Goal: Information Seeking & Learning: Learn about a topic

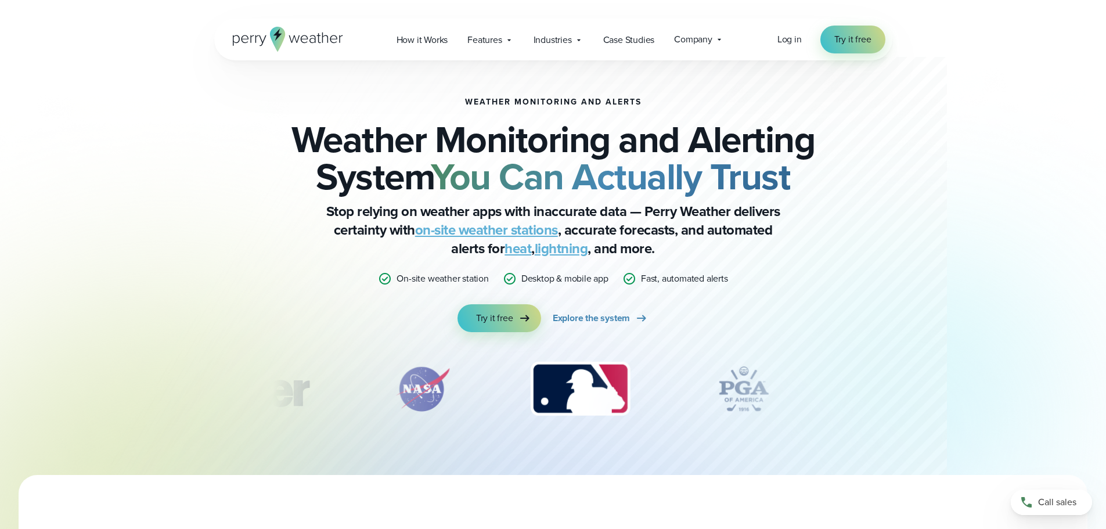
click at [492, 230] on link "on-site weather stations" at bounding box center [486, 229] width 143 height 21
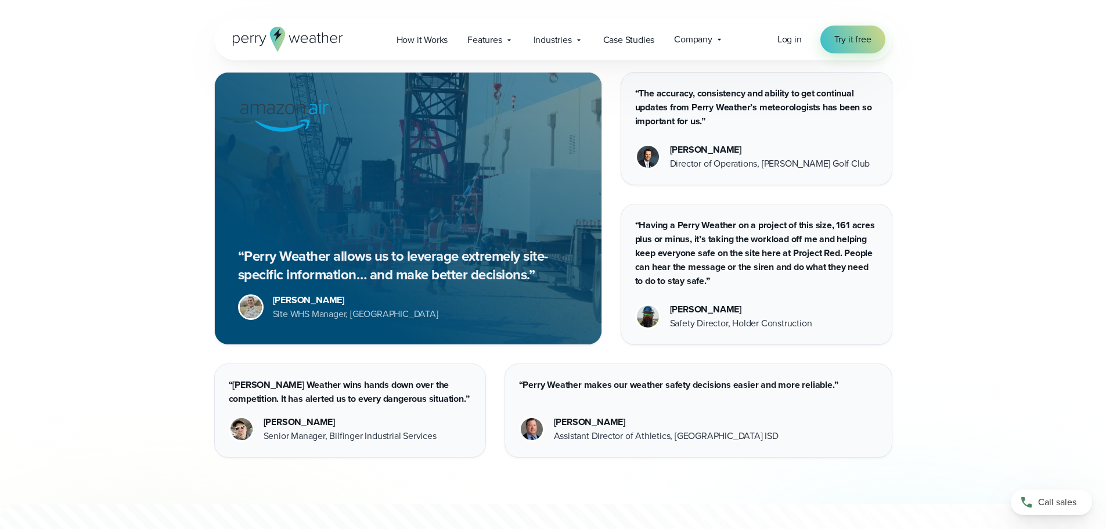
scroll to position [2199, 0]
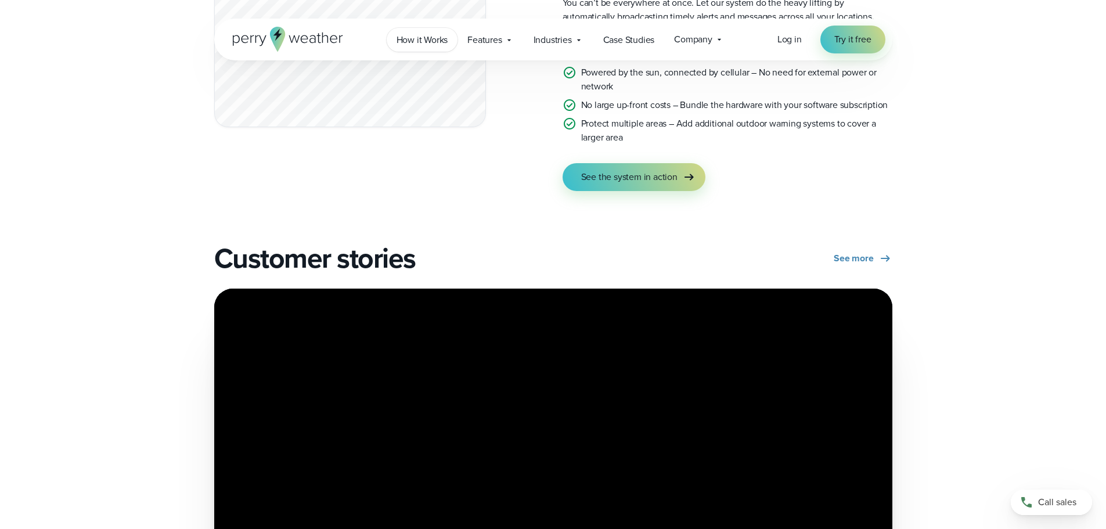
click at [438, 39] on span "How it Works" at bounding box center [422, 40] width 52 height 14
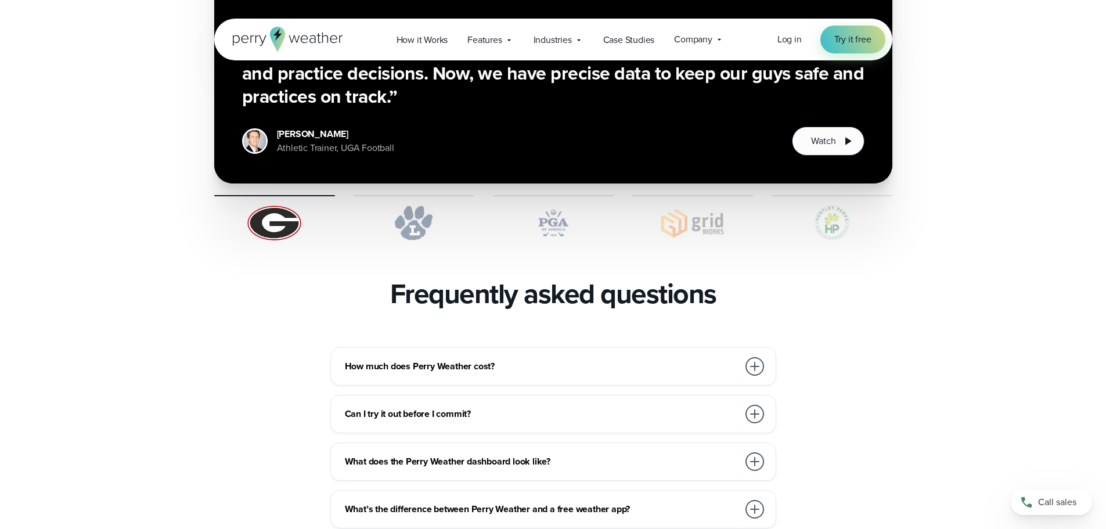
scroll to position [2321, 0]
click at [756, 356] on div at bounding box center [754, 365] width 19 height 19
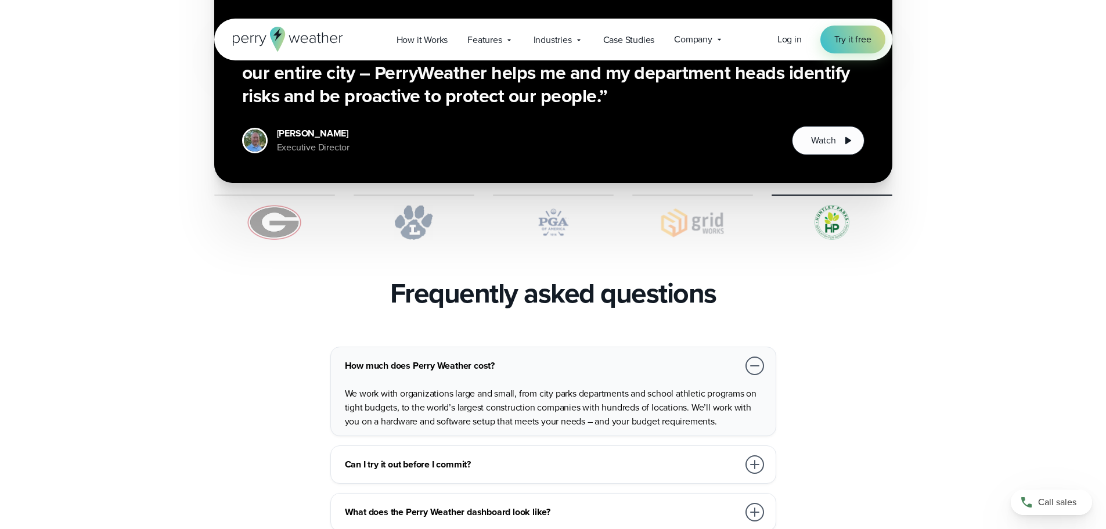
click at [586, 453] on div "Can I try it out before I commit?" at bounding box center [555, 464] width 421 height 23
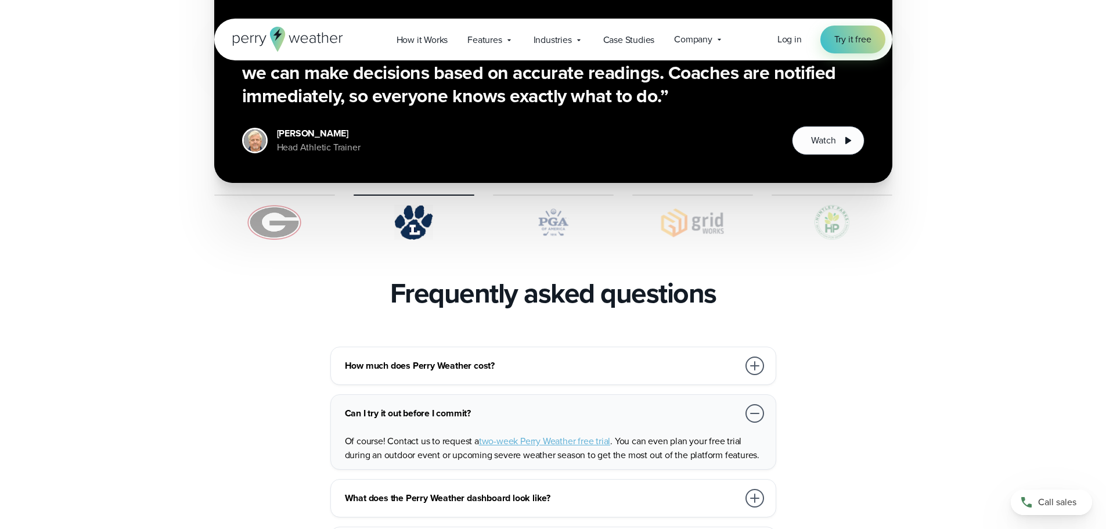
click at [577, 491] on h3 "What does the Perry Weather dashboard look like?" at bounding box center [541, 498] width 393 height 14
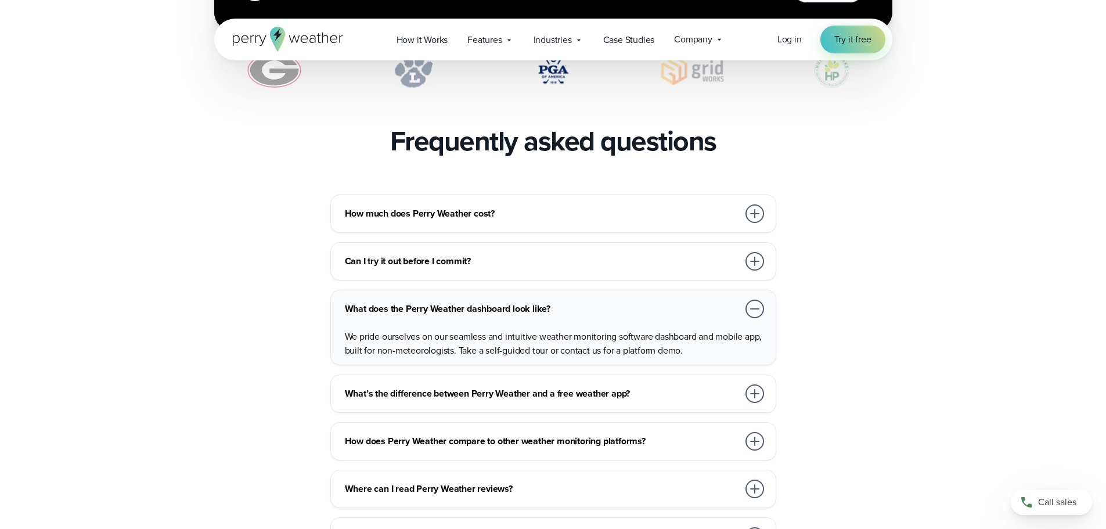
scroll to position [2495, 0]
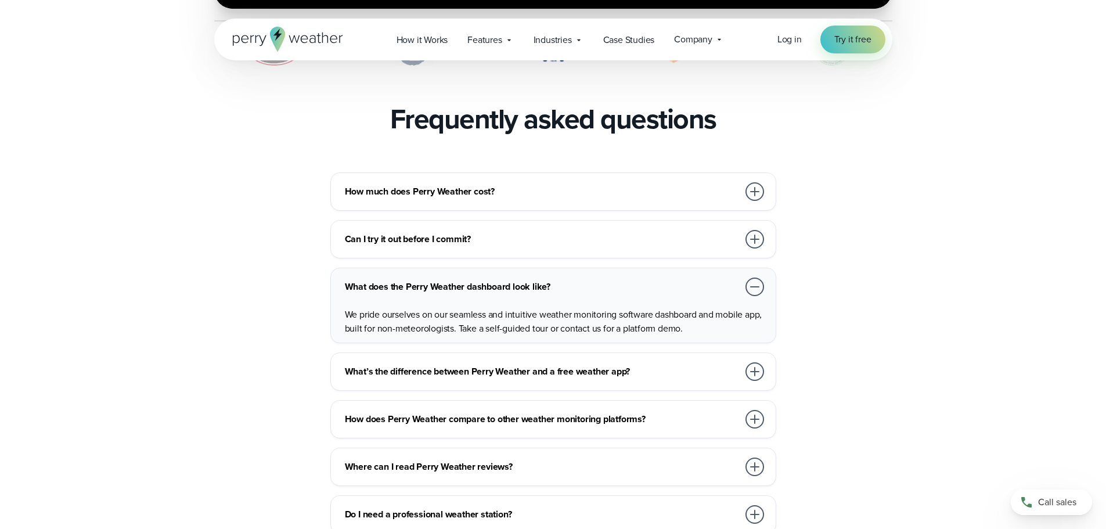
click at [646, 364] on h3 "What’s the difference between Perry Weather and a free weather app?" at bounding box center [541, 371] width 393 height 14
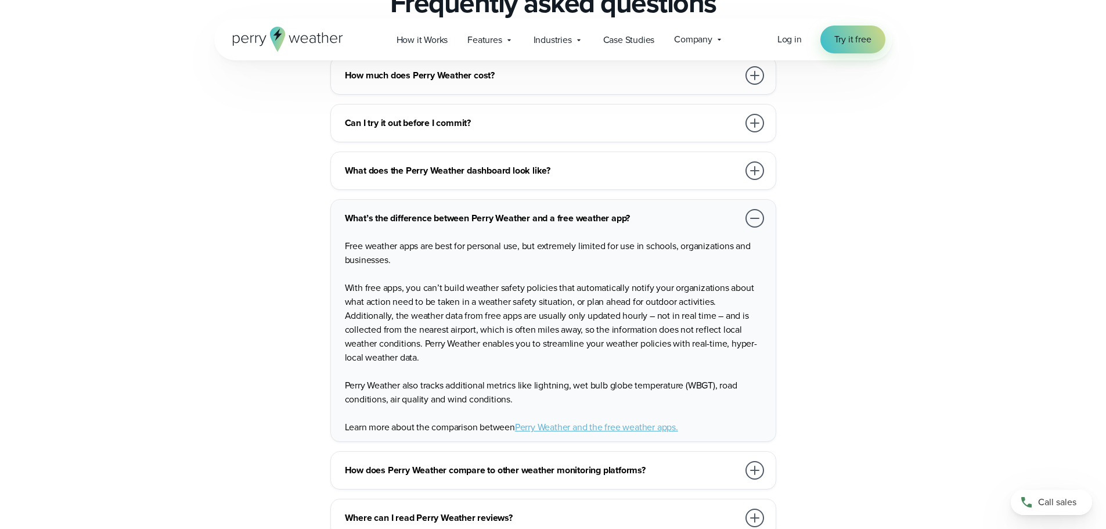
scroll to position [2669, 0]
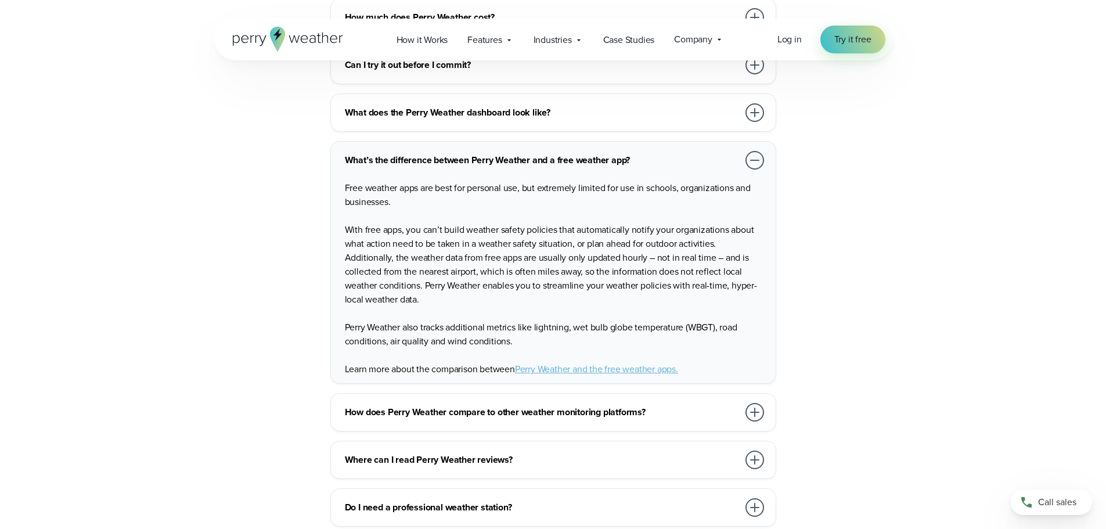
click at [566, 405] on h3 "How does Perry Weather compare to other weather monitoring platforms?" at bounding box center [541, 412] width 393 height 14
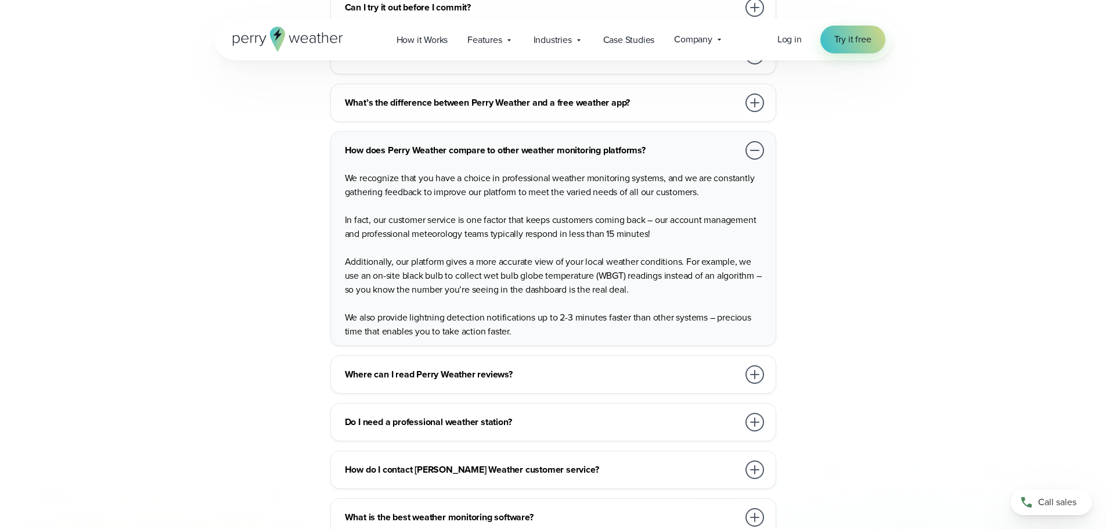
scroll to position [2727, 0]
click at [563, 402] on div "Do I need a professional weather station? The Perry Weather system includes an …" at bounding box center [553, 421] width 446 height 38
click at [554, 414] on h3 "Do I need a professional weather station?" at bounding box center [541, 421] width 393 height 14
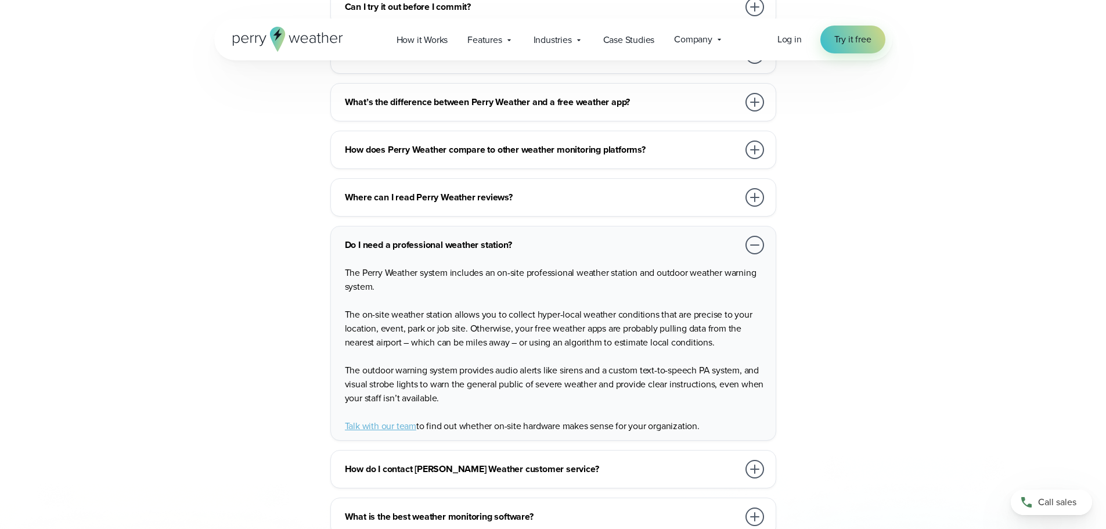
click at [501, 510] on h3 "What is the best weather monitoring software?" at bounding box center [541, 517] width 393 height 14
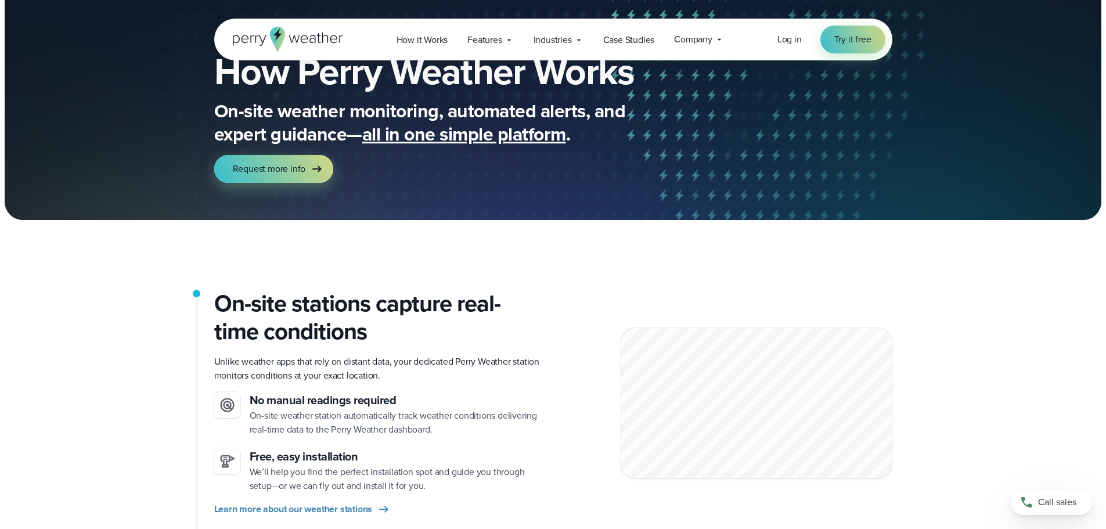
scroll to position [0, 0]
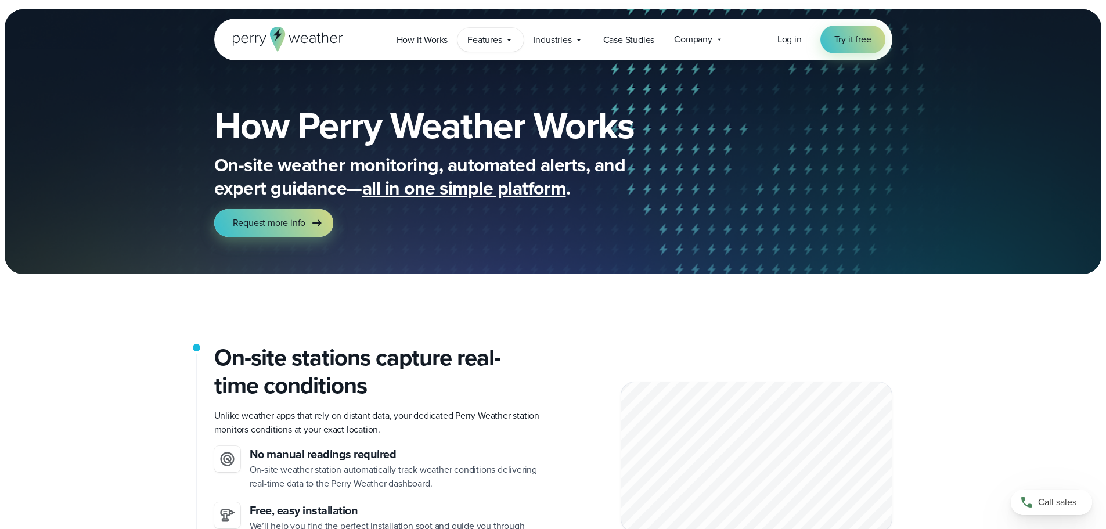
click at [489, 43] on span "Features" at bounding box center [484, 40] width 34 height 14
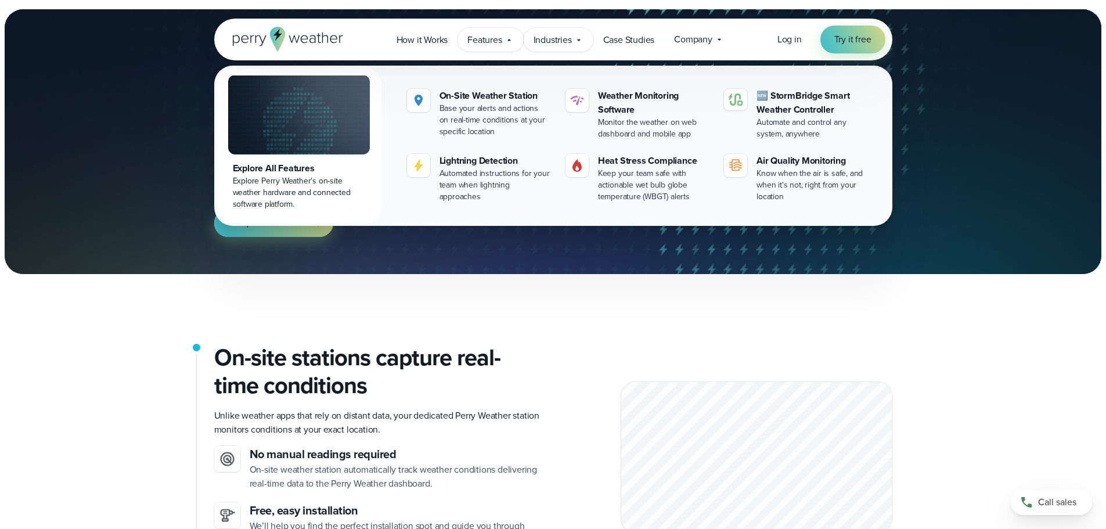
click at [552, 39] on span "Industries" at bounding box center [552, 40] width 38 height 14
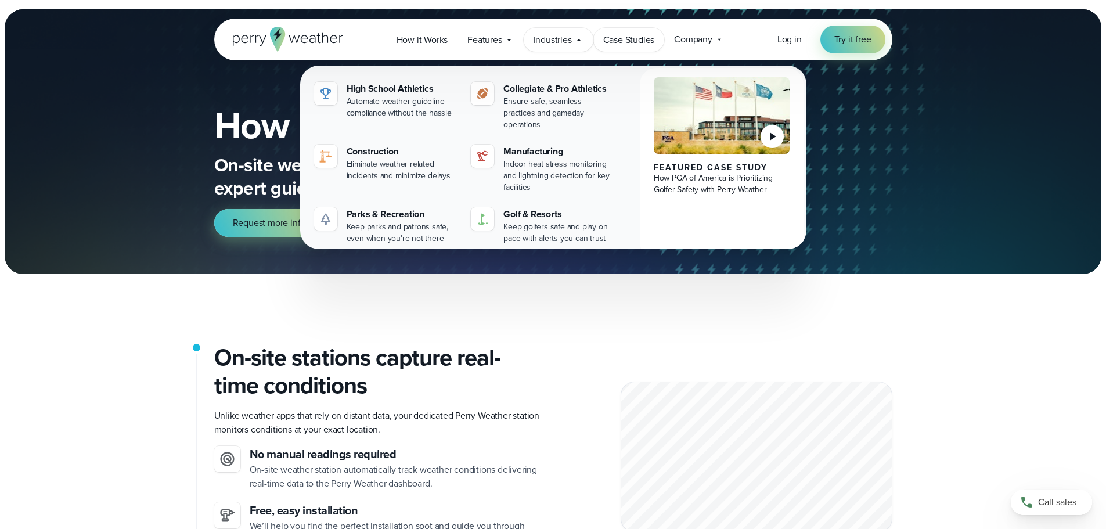
click at [604, 41] on span "Case Studies" at bounding box center [629, 40] width 52 height 14
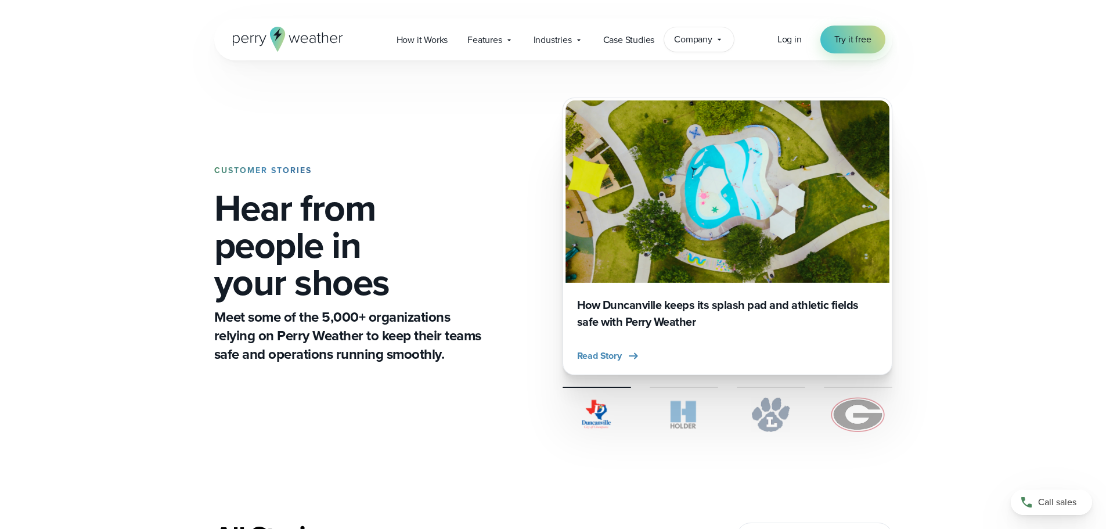
click at [674, 43] on div "Company Contact Us Reach out to us for sales or support questions" at bounding box center [699, 39] width 70 height 24
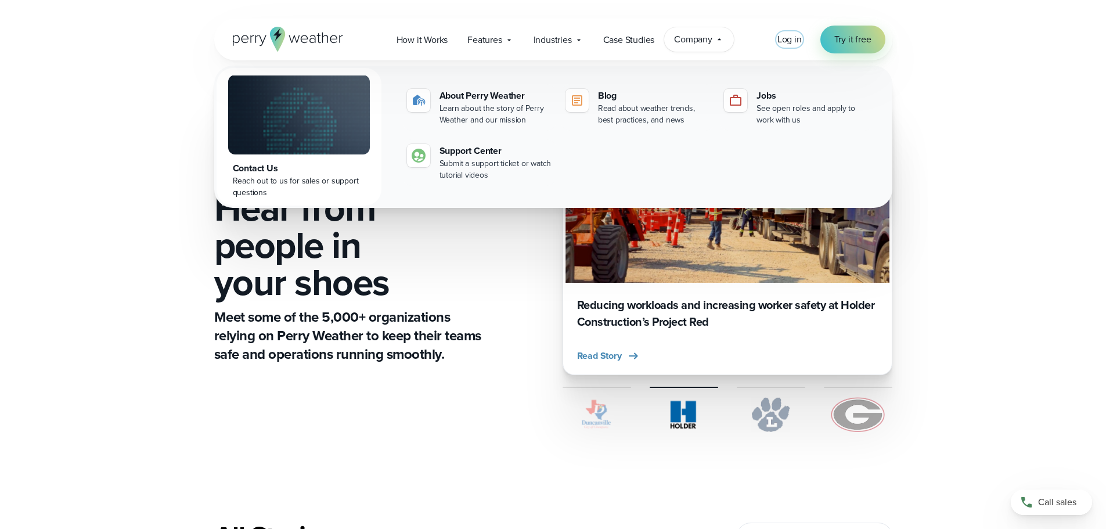
click at [791, 40] on span "Log in" at bounding box center [789, 38] width 24 height 13
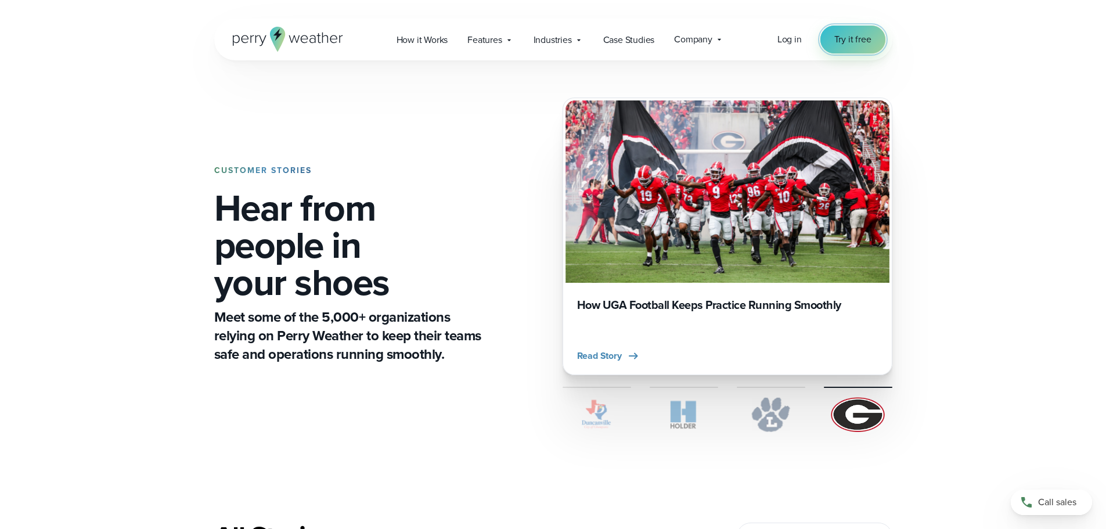
click at [836, 38] on span "Try it free" at bounding box center [852, 39] width 37 height 14
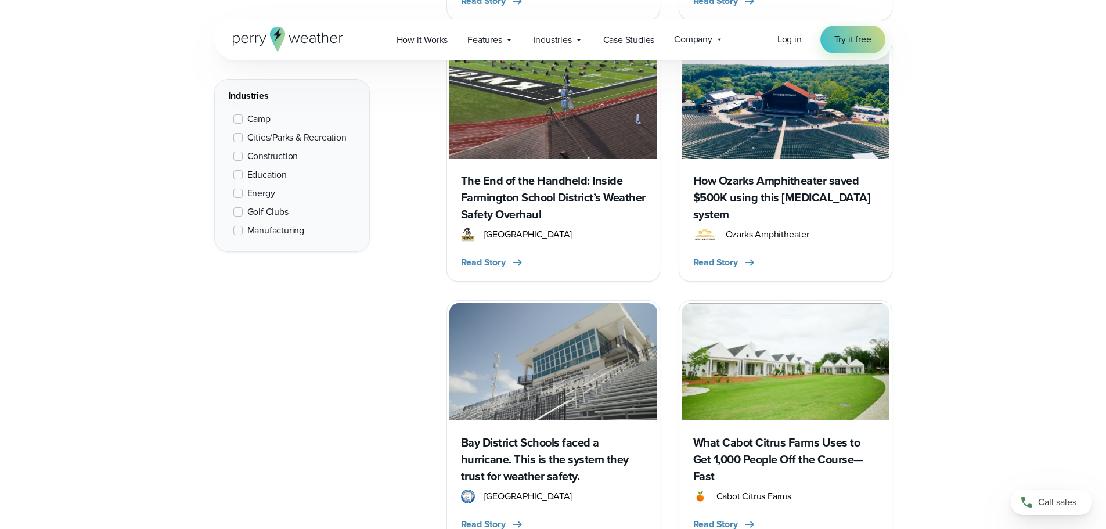
scroll to position [1393, 0]
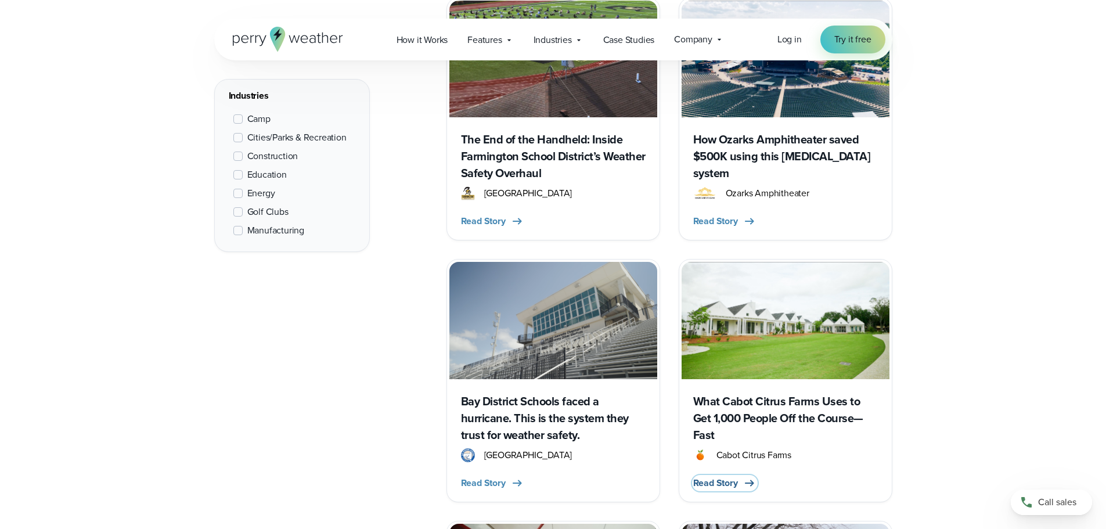
click at [723, 476] on span "Read Story" at bounding box center [715, 483] width 45 height 14
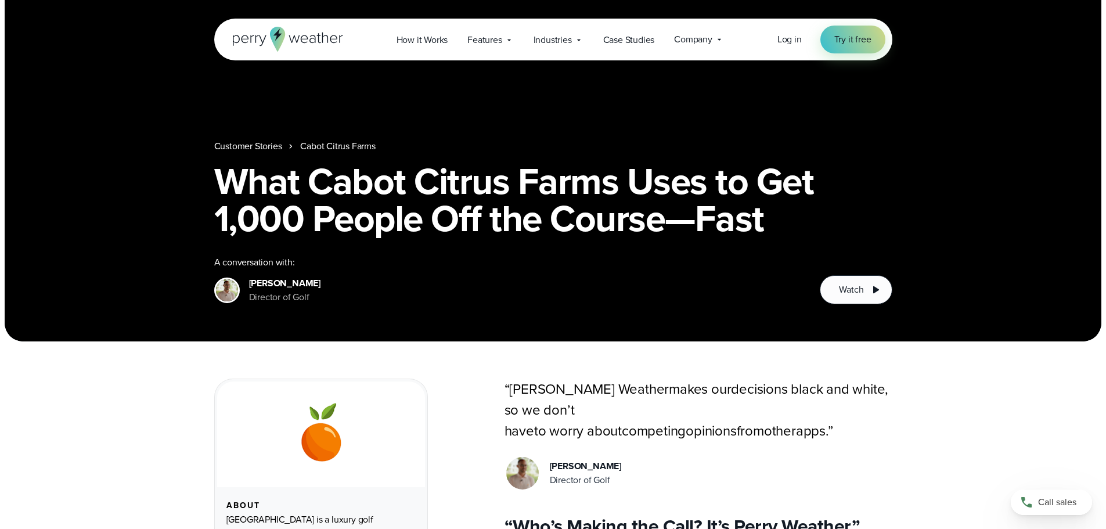
scroll to position [58, 0]
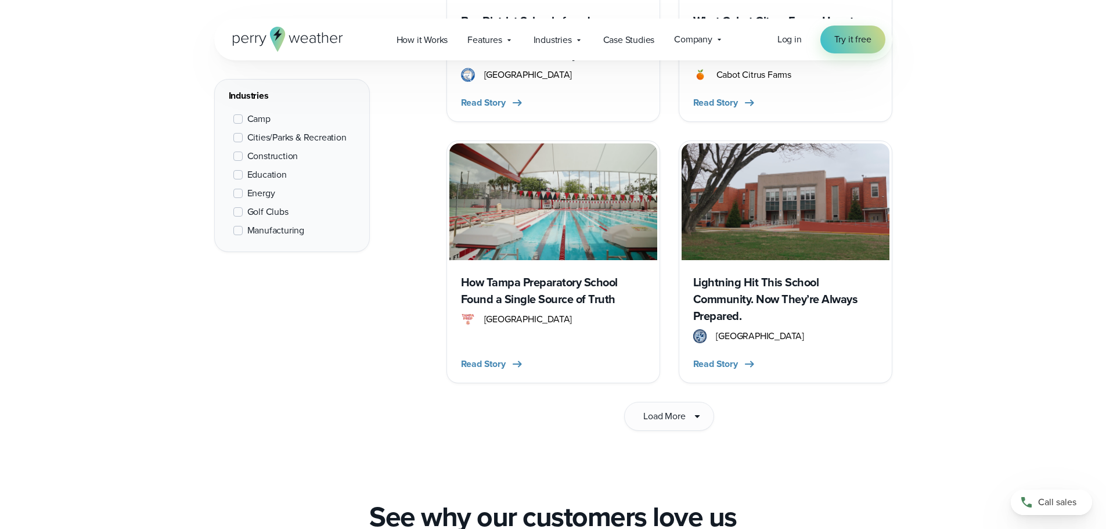
scroll to position [1793, 0]
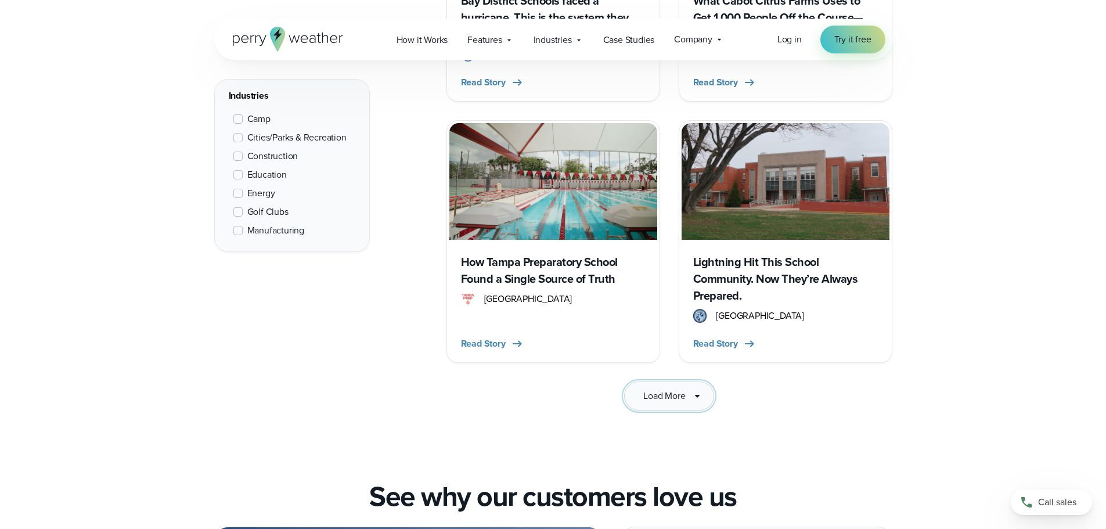
click at [675, 381] on button "Load More" at bounding box center [668, 395] width 89 height 29
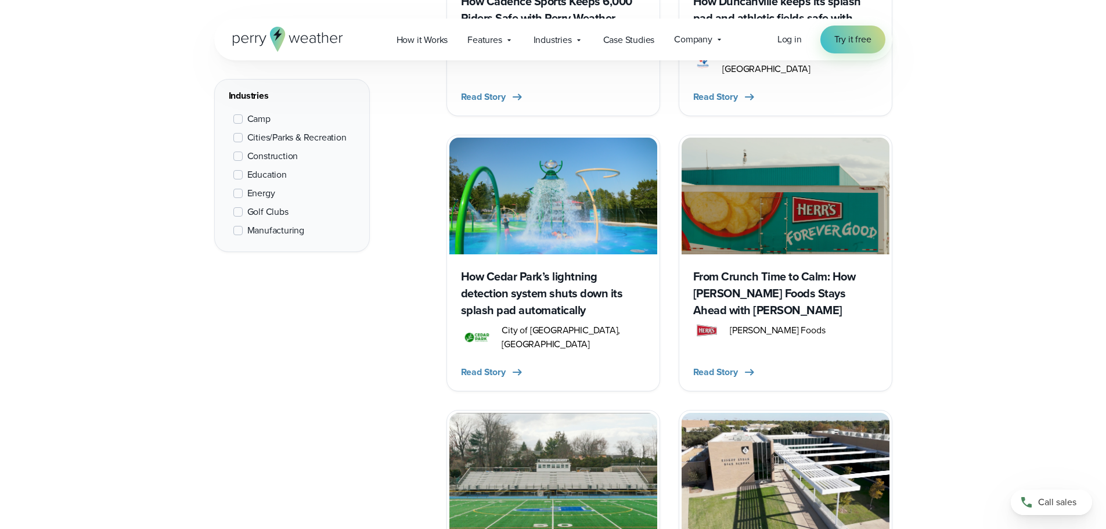
scroll to position [2315, 0]
click at [524, 268] on h3 "How Cedar Park’s lightning detection system shuts down its splash pad automatic…" at bounding box center [553, 293] width 185 height 50
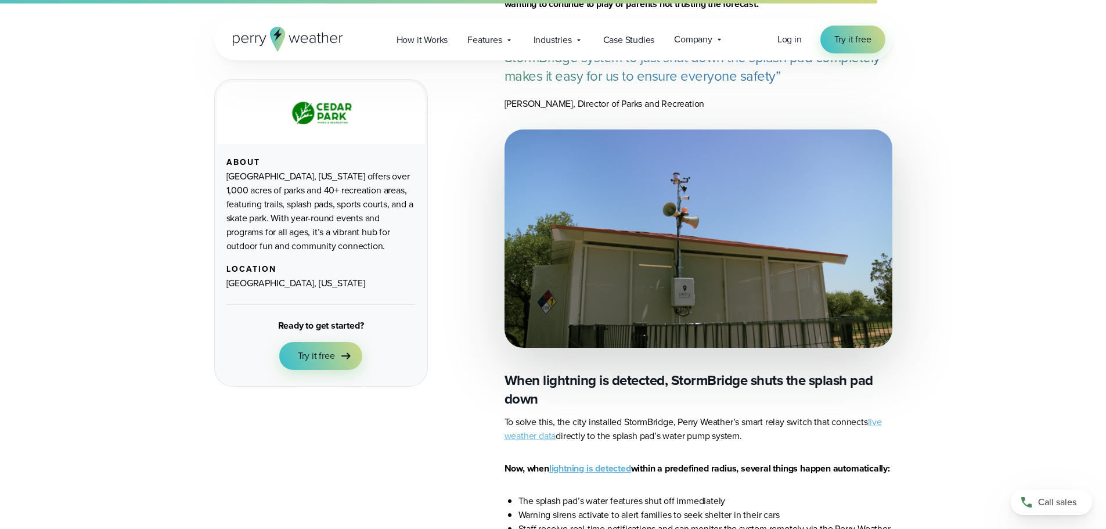
scroll to position [987, 0]
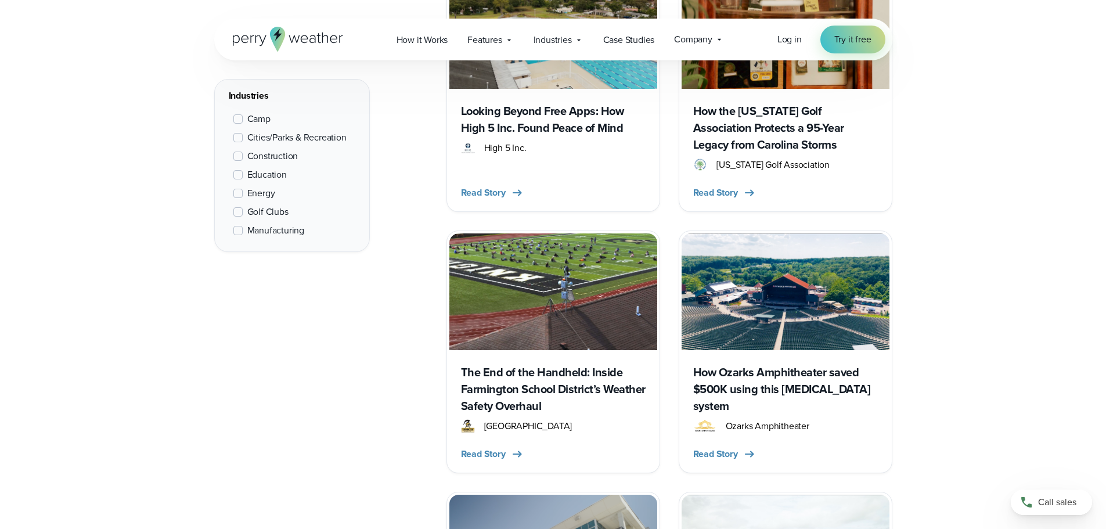
scroll to position [1393, 0]
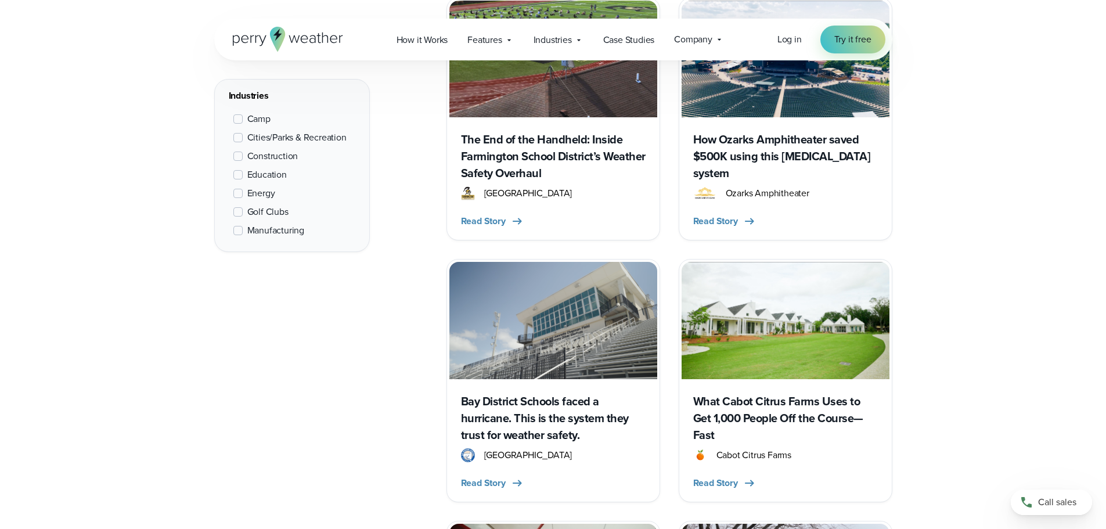
click at [514, 100] on img at bounding box center [553, 59] width 208 height 117
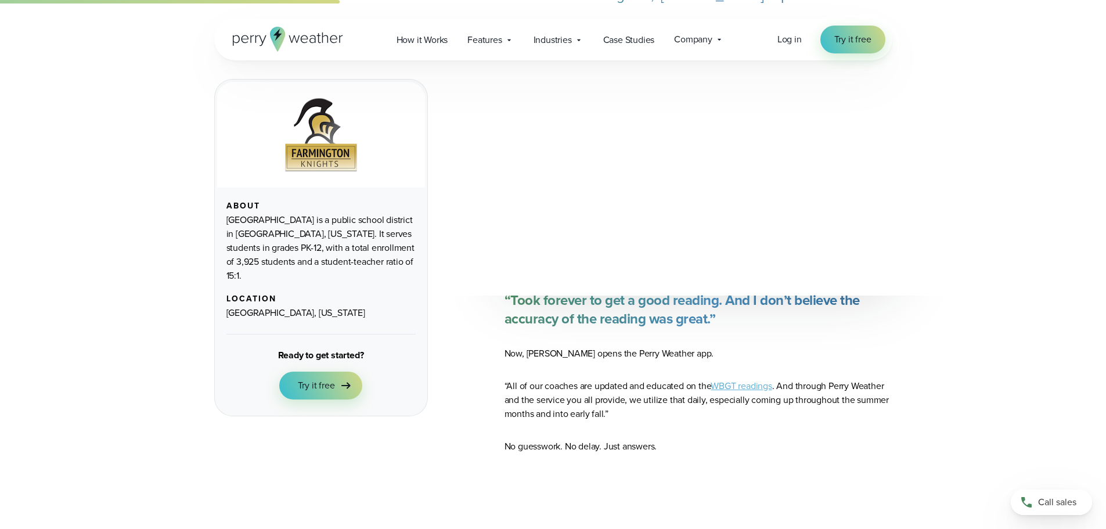
scroll to position [1045, 0]
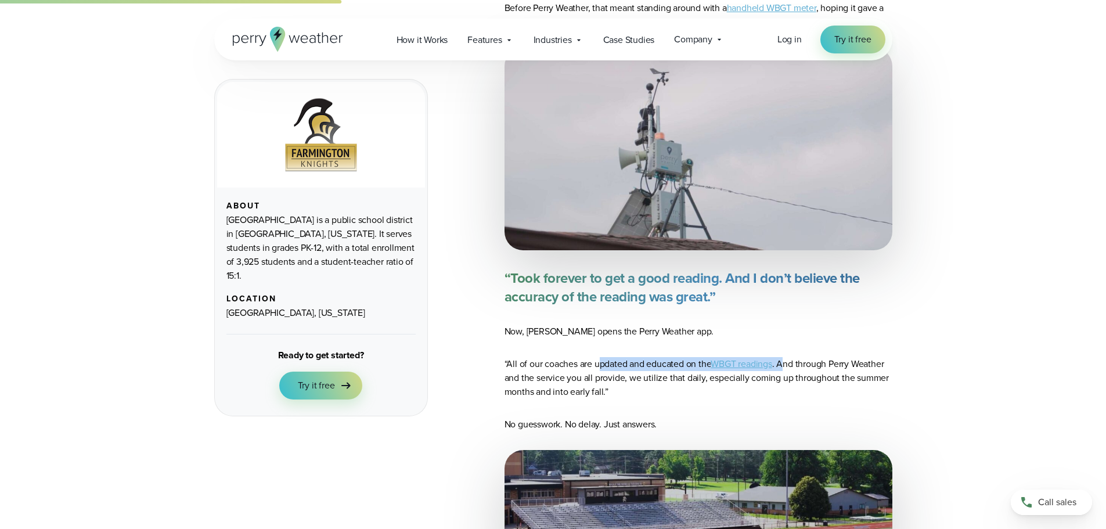
drag, startPoint x: 599, startPoint y: 355, endPoint x: 789, endPoint y: 355, distance: 189.2
click at [787, 357] on p "“All of our coaches are updated and educated on the WBGT readings . And through…" at bounding box center [698, 378] width 388 height 42
click at [822, 373] on p "“All of our coaches are updated and educated on the WBGT readings . And through…" at bounding box center [698, 378] width 388 height 42
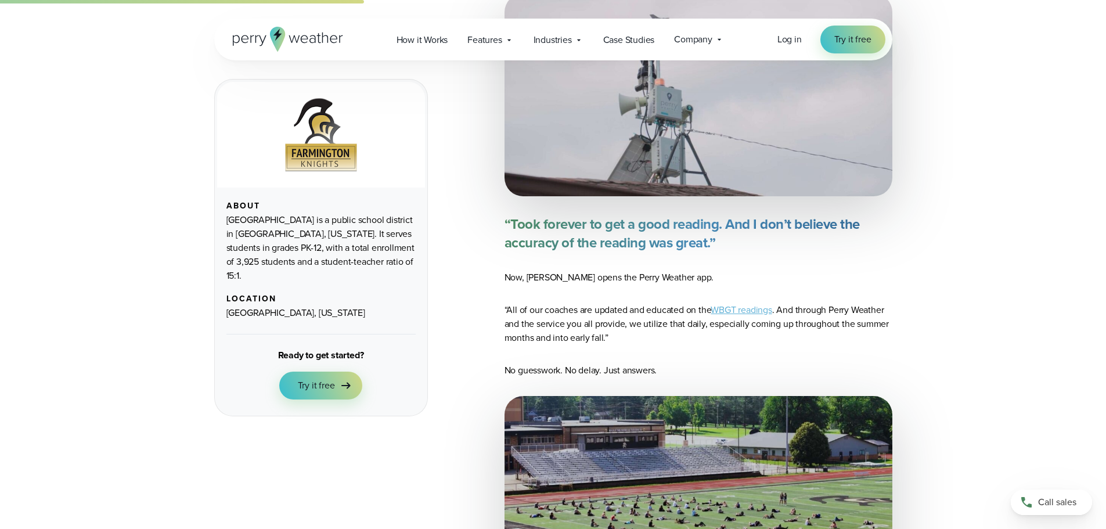
scroll to position [1103, 0]
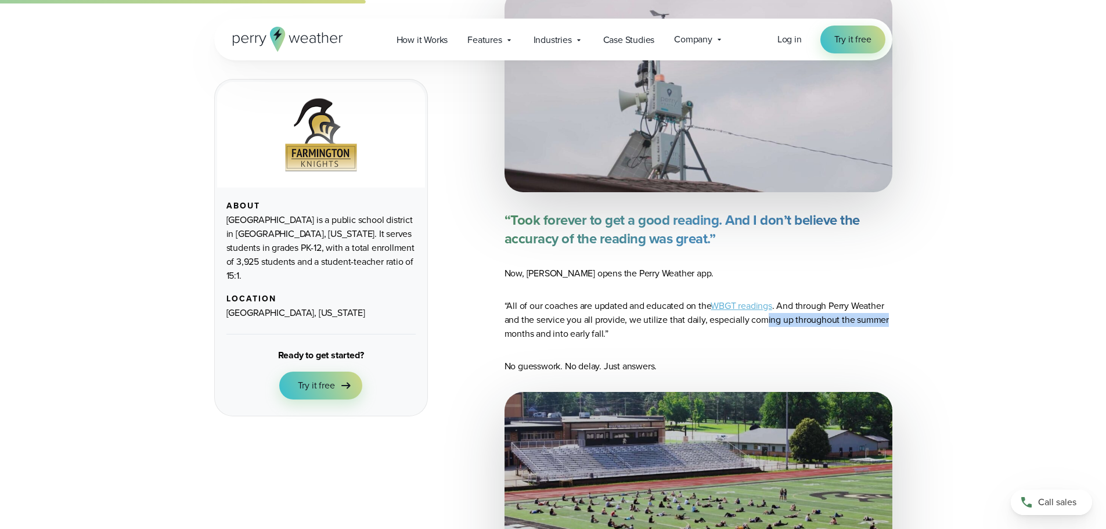
drag, startPoint x: 766, startPoint y: 304, endPoint x: 892, endPoint y: 300, distance: 126.0
drag, startPoint x: 557, startPoint y: 356, endPoint x: 626, endPoint y: 344, distance: 69.5
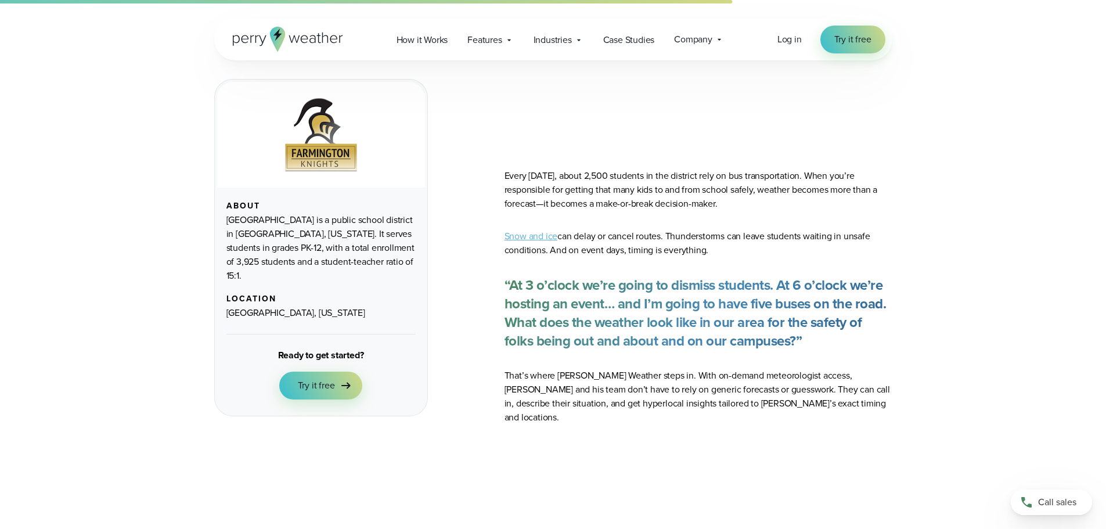
scroll to position [2147, 0]
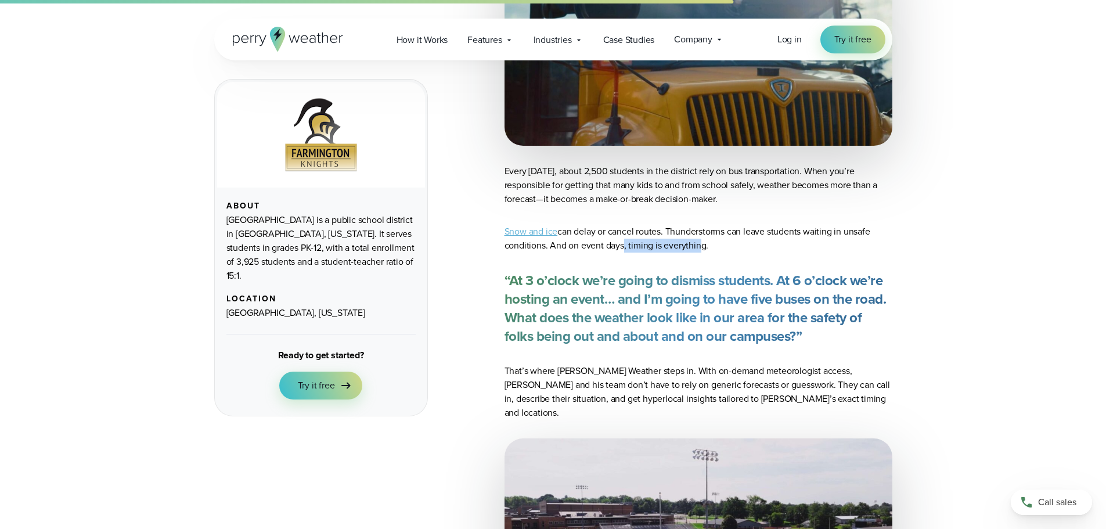
drag, startPoint x: 617, startPoint y: 209, endPoint x: 693, endPoint y: 213, distance: 76.1
click at [693, 225] on p "Snow and ice can delay or cancel routes. Thunderstorms can leave students waiti…" at bounding box center [698, 239] width 388 height 28
drag, startPoint x: 641, startPoint y: 250, endPoint x: 666, endPoint y: 246, distance: 24.7
click at [666, 270] on strong "“At 3 o’clock we’re going to dismiss students. At 6 o’clock we’re hosting an ev…" at bounding box center [695, 308] width 382 height 77
click at [644, 270] on strong "“At 3 o’clock we’re going to dismiss students. At 6 o’clock we’re hosting an ev…" at bounding box center [695, 308] width 382 height 77
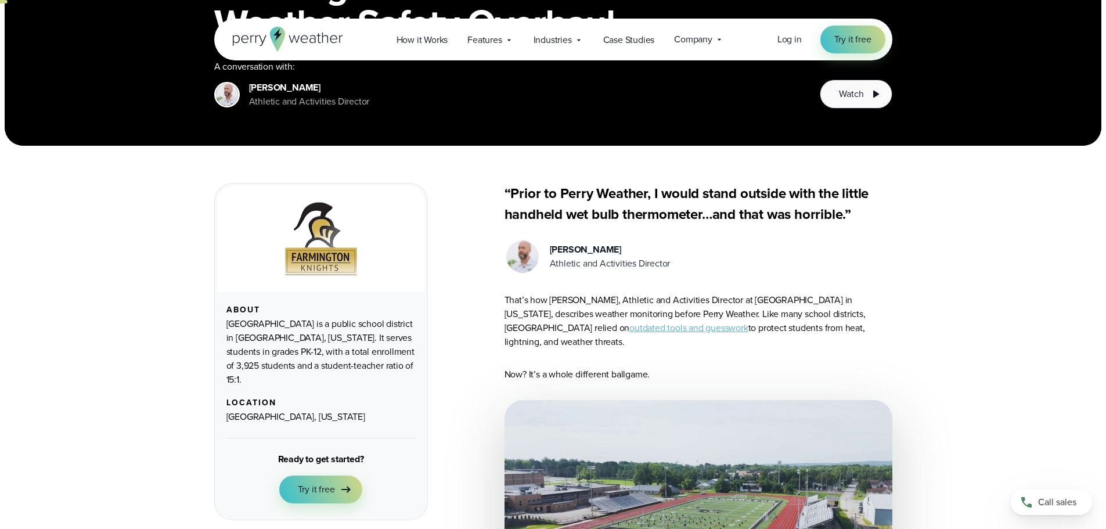
scroll to position [174, 0]
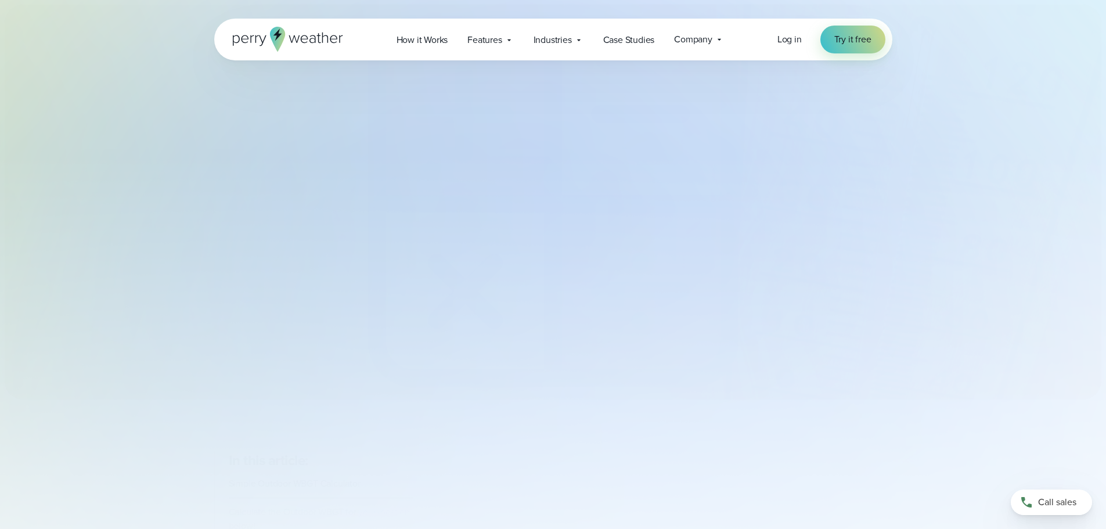
select select "***"
type input "*******"
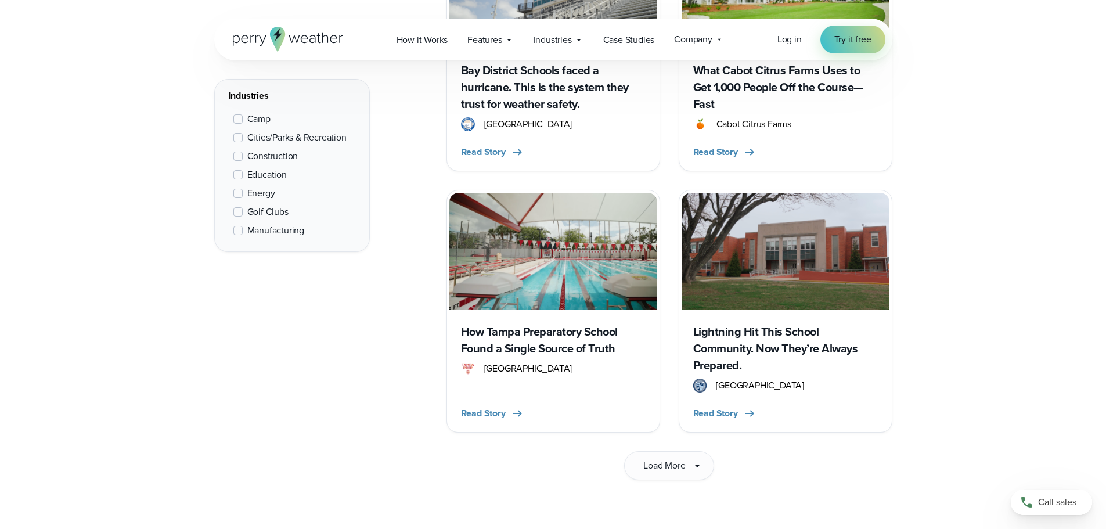
scroll to position [1714, 0]
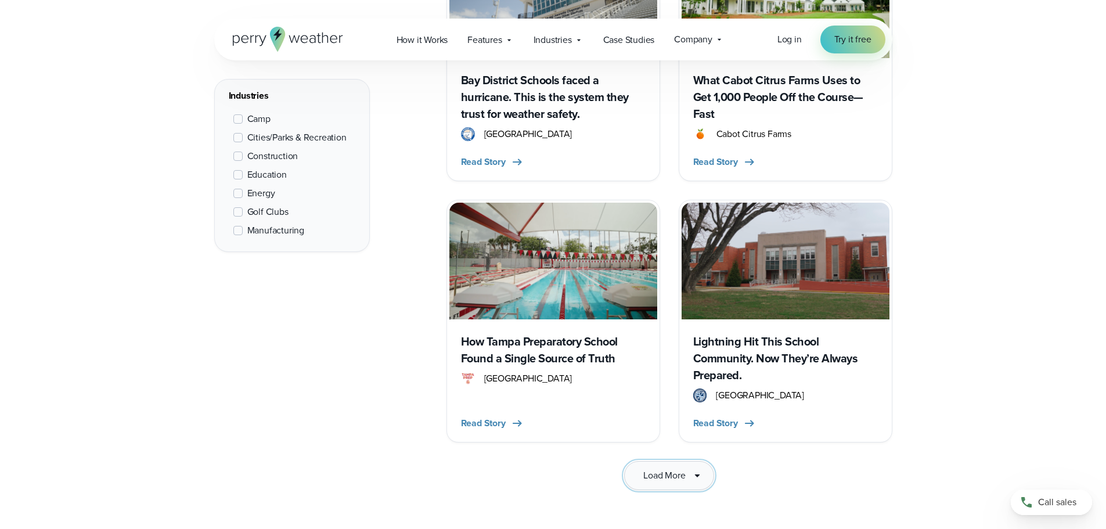
click at [680, 468] on span "Load More" at bounding box center [664, 475] width 42 height 14
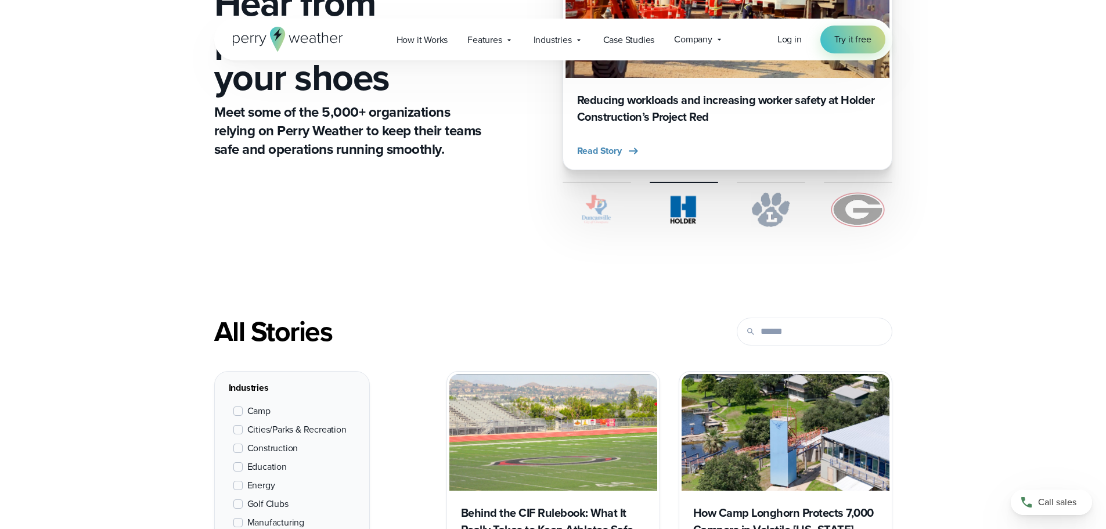
scroll to position [0, 0]
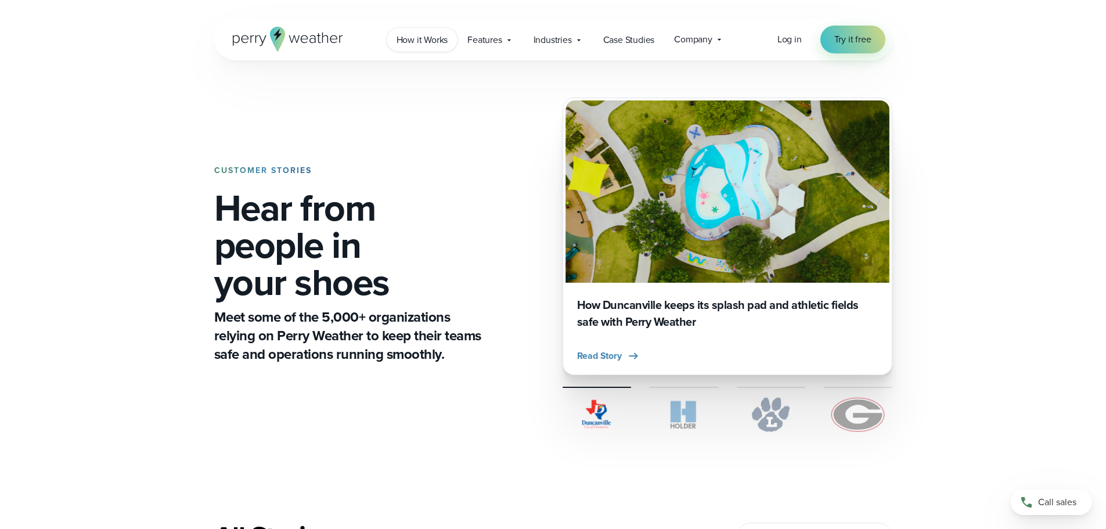
drag, startPoint x: 428, startPoint y: 42, endPoint x: 424, endPoint y: 59, distance: 17.2
click at [428, 42] on span "How it Works" at bounding box center [422, 40] width 52 height 14
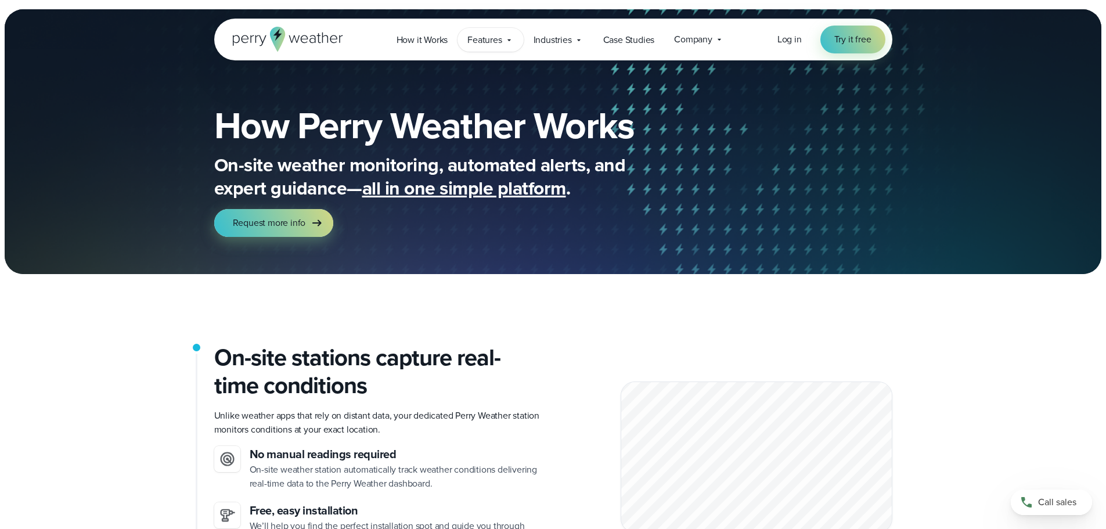
click at [483, 41] on span "Features" at bounding box center [484, 40] width 34 height 14
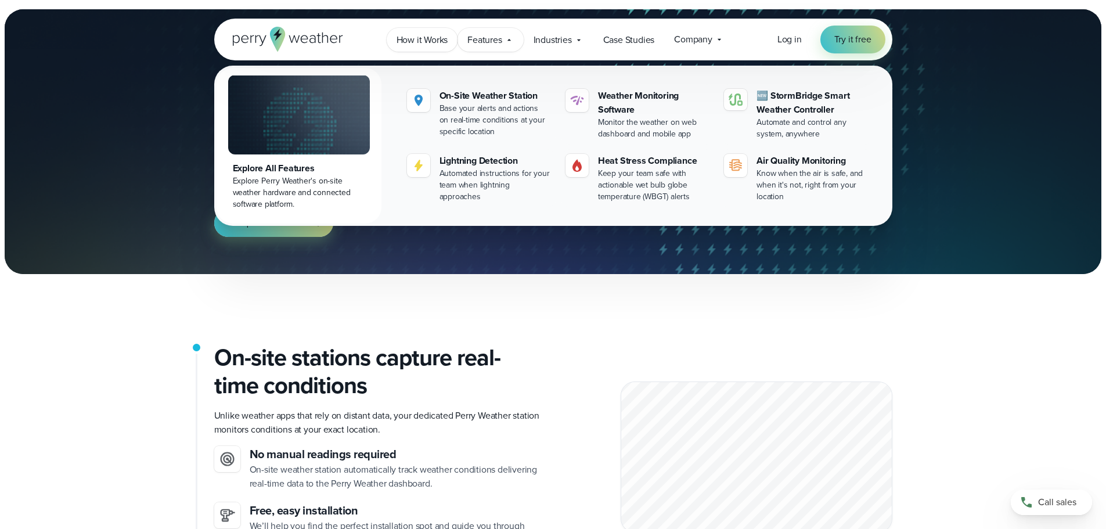
click at [417, 42] on span "How it Works" at bounding box center [422, 40] width 52 height 14
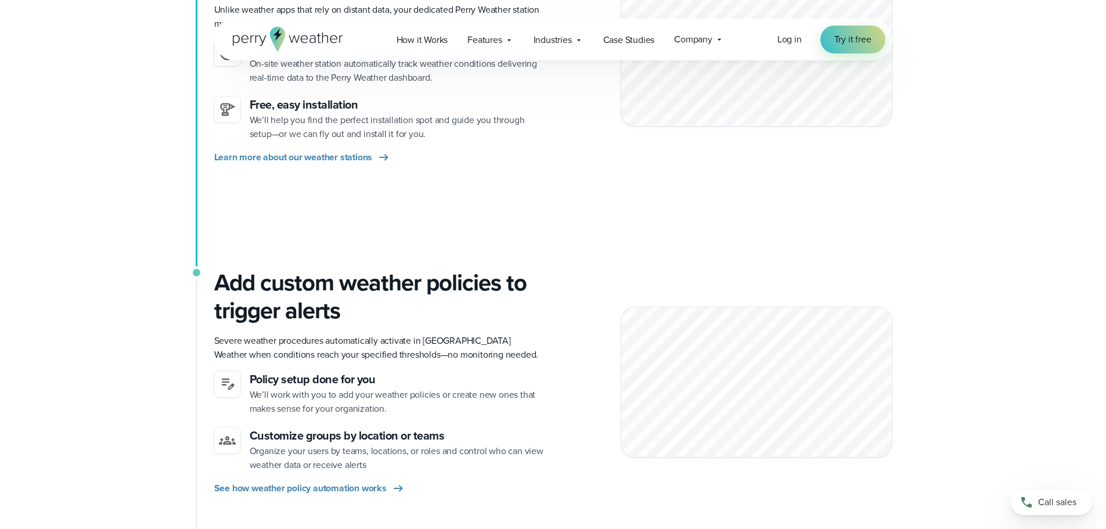
scroll to position [406, 0]
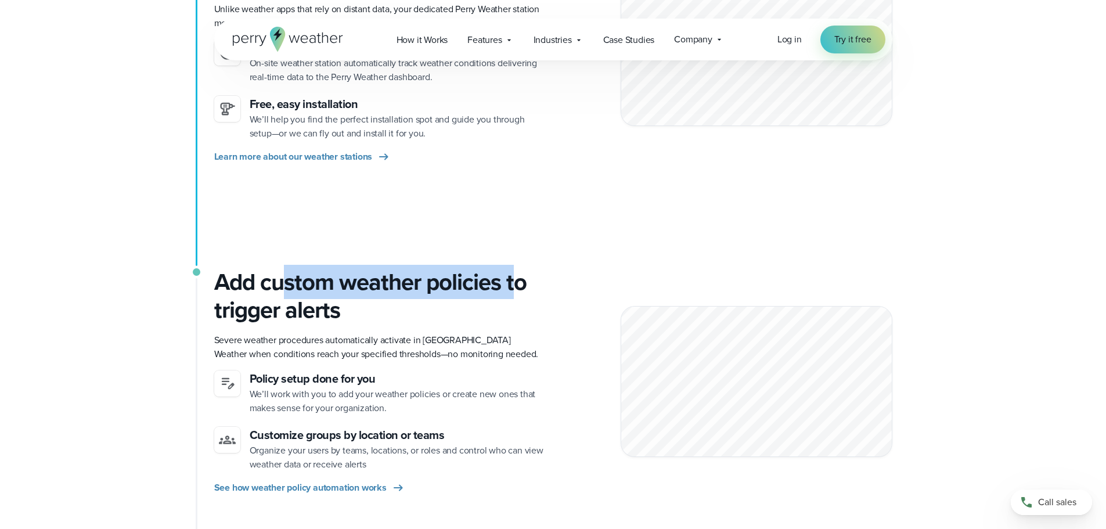
drag, startPoint x: 286, startPoint y: 295, endPoint x: 512, endPoint y: 296, distance: 226.3
click at [512, 296] on h3 "Add custom weather policies to trigger alerts" at bounding box center [379, 296] width 330 height 56
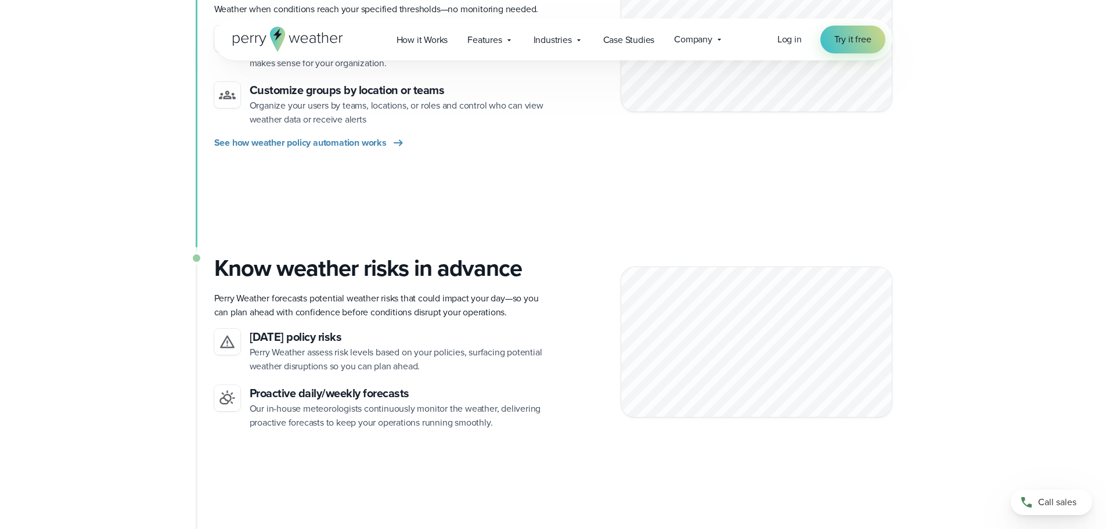
scroll to position [754, 0]
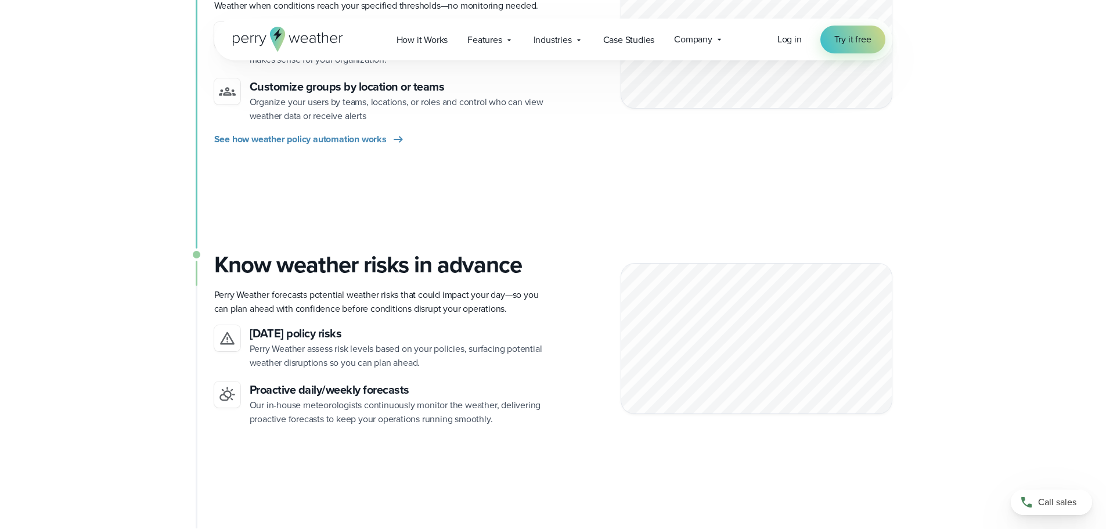
drag, startPoint x: 734, startPoint y: 290, endPoint x: 804, endPoint y: 311, distance: 72.9
click at [816, 308] on div at bounding box center [756, 338] width 272 height 151
drag, startPoint x: 739, startPoint y: 298, endPoint x: 777, endPoint y: 298, distance: 37.7
click at [777, 298] on div at bounding box center [756, 338] width 272 height 151
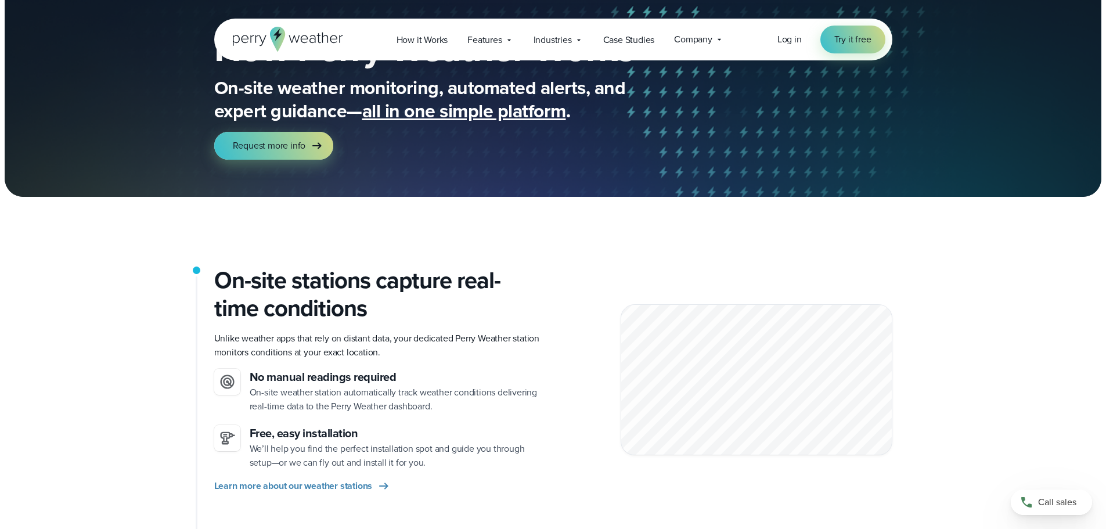
scroll to position [0, 0]
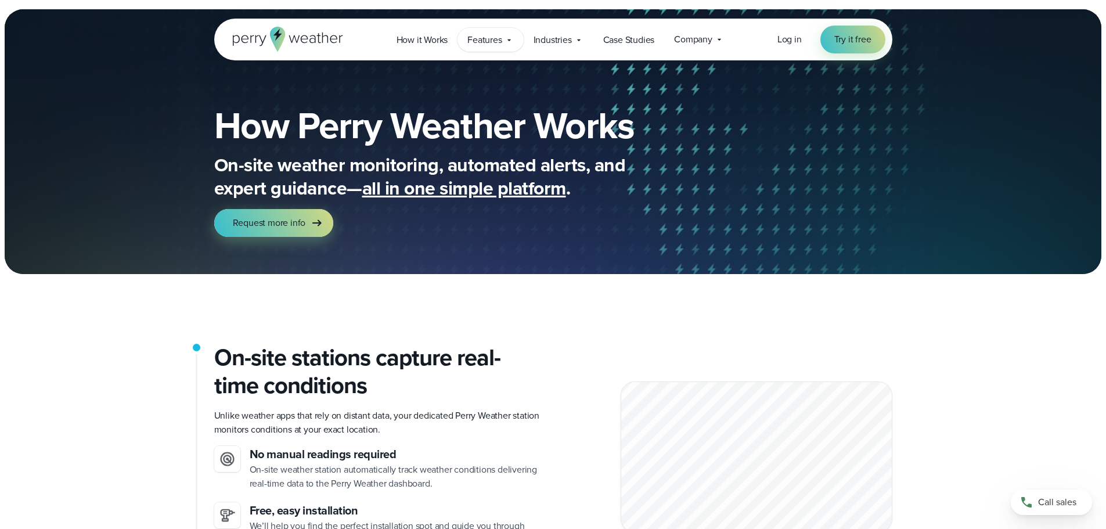
click at [485, 32] on div "Features Explore All Features Explore Perry Weather's on-site weather hardware …" at bounding box center [490, 40] width 66 height 24
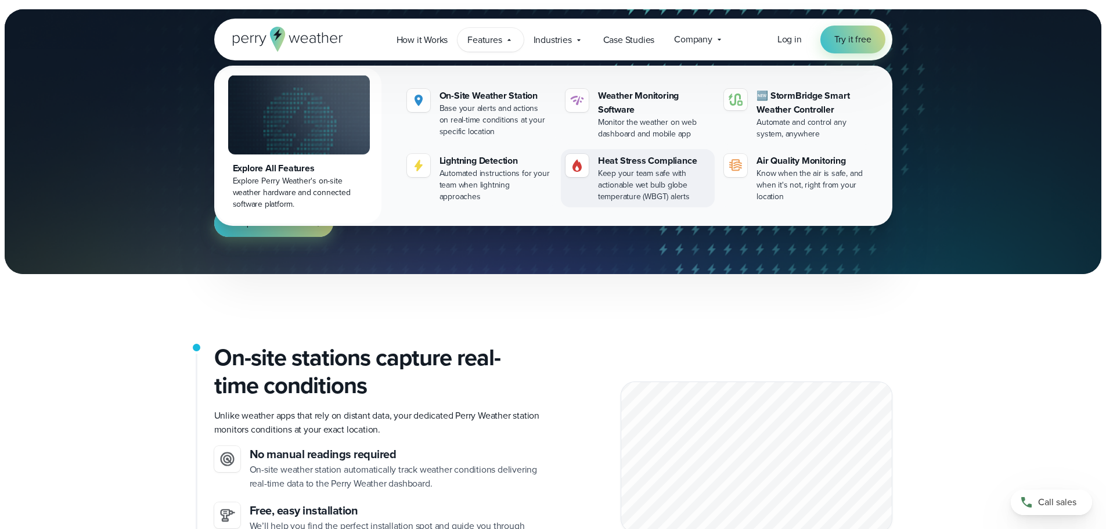
click at [649, 176] on div "Keep your team safe with actionable wet bulb globe temperature (WBGT) alerts" at bounding box center [654, 185] width 112 height 35
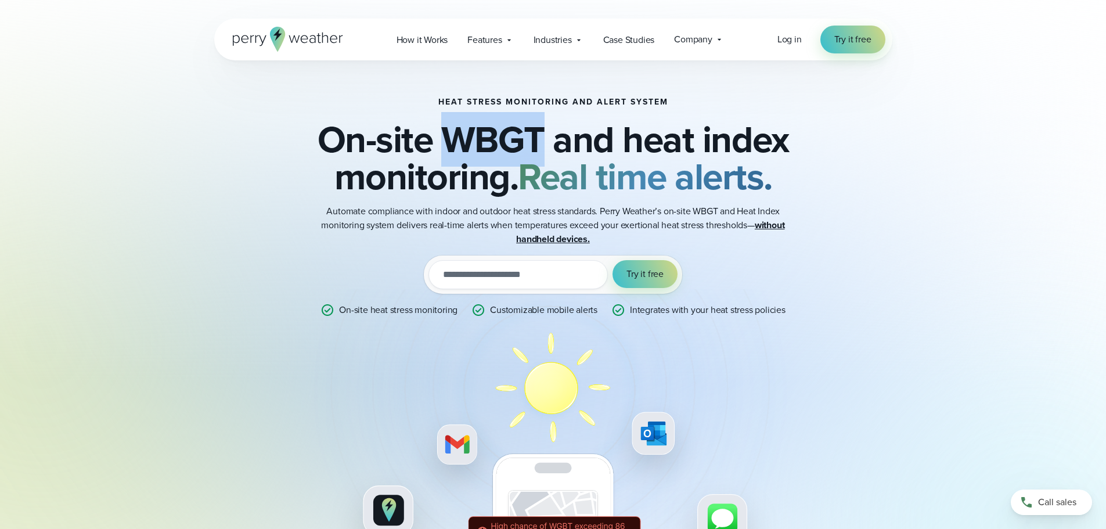
drag, startPoint x: 449, startPoint y: 135, endPoint x: 542, endPoint y: 140, distance: 93.0
click at [542, 140] on h2 "On-site WBGT and heat index monitoring. Real time alerts." at bounding box center [553, 158] width 562 height 74
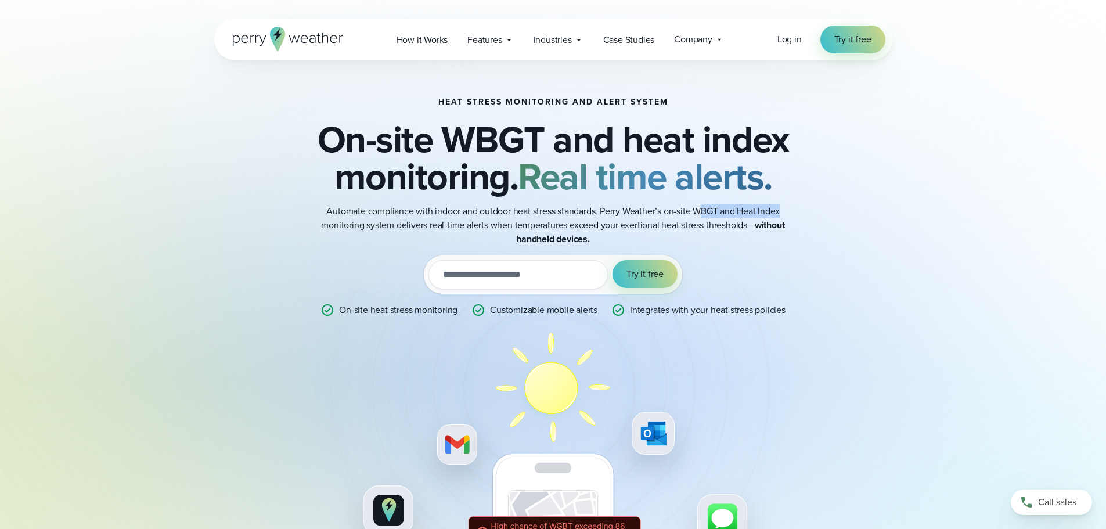
drag, startPoint x: 702, startPoint y: 209, endPoint x: 785, endPoint y: 216, distance: 83.3
click at [784, 212] on p "Automate compliance with indoor and outdoor heat stress standards. Perry Weathe…" at bounding box center [553, 225] width 464 height 42
click at [911, 437] on div "Heat Stress Monitoring and Alert System On-site WBGT and heat index monitoring.…" at bounding box center [553, 348] width 836 height 576
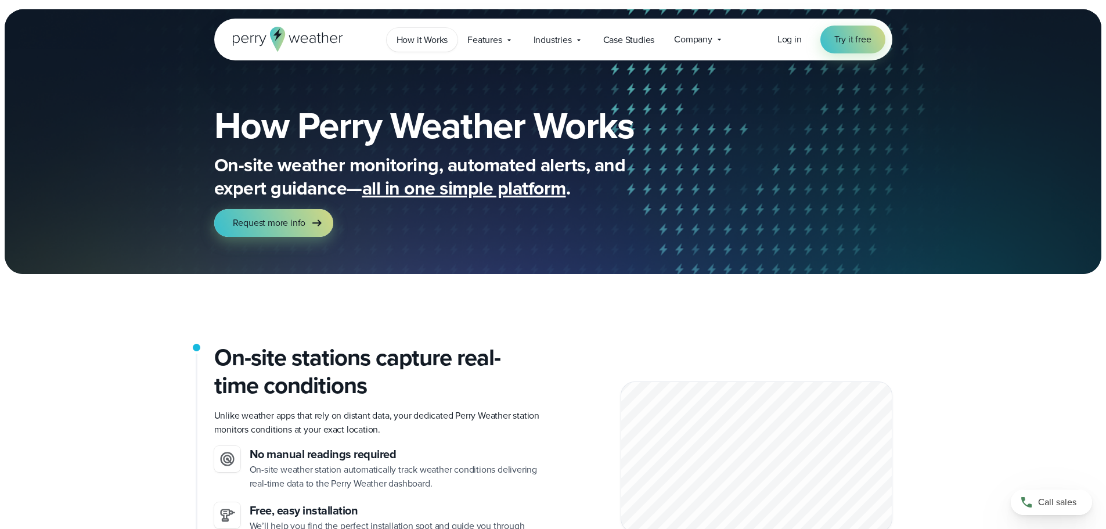
click at [438, 44] on span "How it Works" at bounding box center [422, 40] width 52 height 14
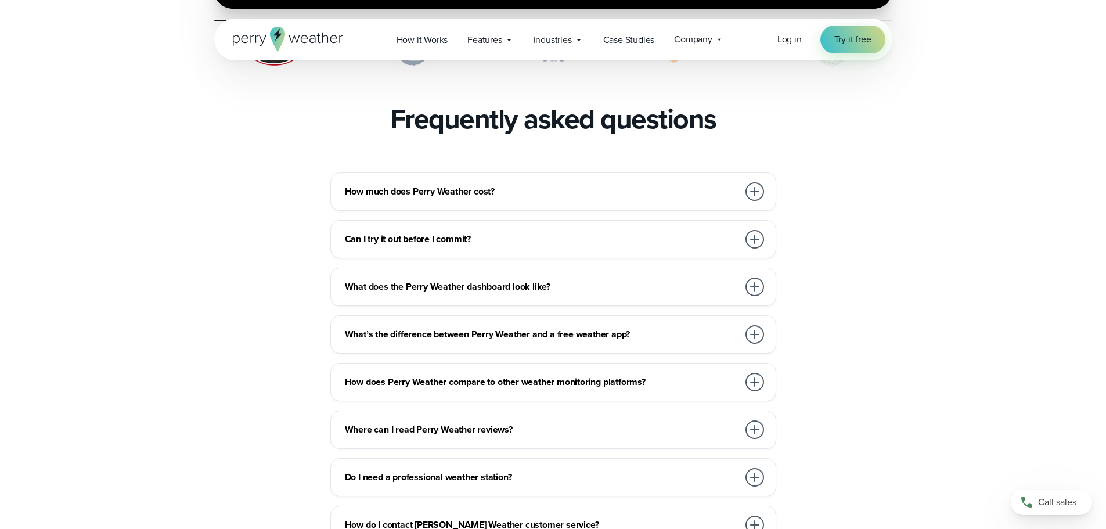
scroll to position [2495, 0]
click at [534, 470] on h3 "Do I need a professional weather station?" at bounding box center [541, 477] width 393 height 14
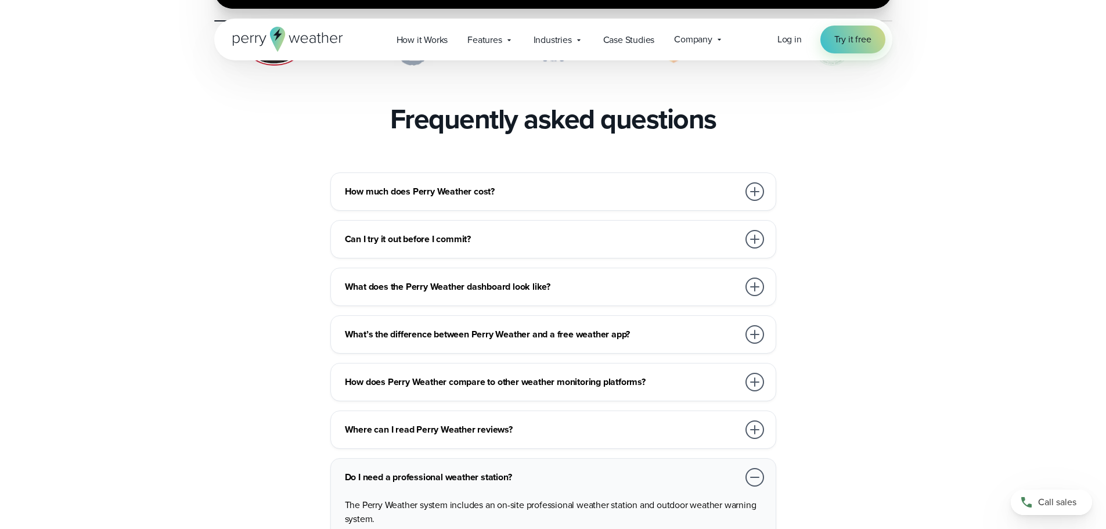
click at [537, 280] on h3 "What does the Perry Weather dashboard look like?" at bounding box center [541, 287] width 393 height 14
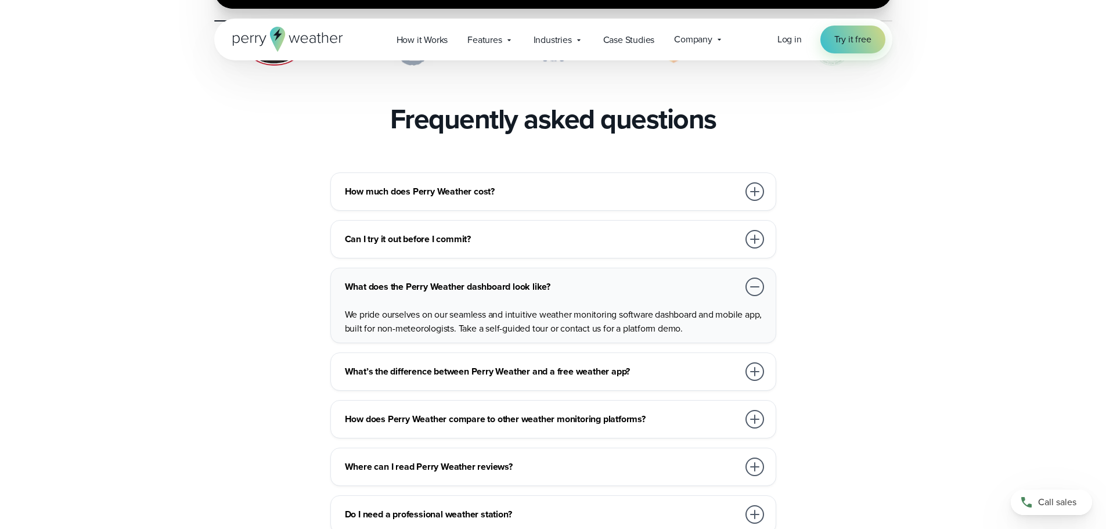
click at [479, 308] on p "We pride ourselves on our seamless and intuitive weather monitoring software da…" at bounding box center [555, 322] width 421 height 28
click at [492, 308] on p "We pride ourselves on our seamless and intuitive weather monitoring software da…" at bounding box center [555, 322] width 421 height 28
click at [501, 308] on p "We pride ourselves on our seamless and intuitive weather monitoring software da…" at bounding box center [555, 322] width 421 height 28
click at [516, 308] on p "We pride ourselves on our seamless and intuitive weather monitoring software da…" at bounding box center [555, 322] width 421 height 28
click at [575, 308] on p "We pride ourselves on our seamless and intuitive weather monitoring software da…" at bounding box center [555, 322] width 421 height 28
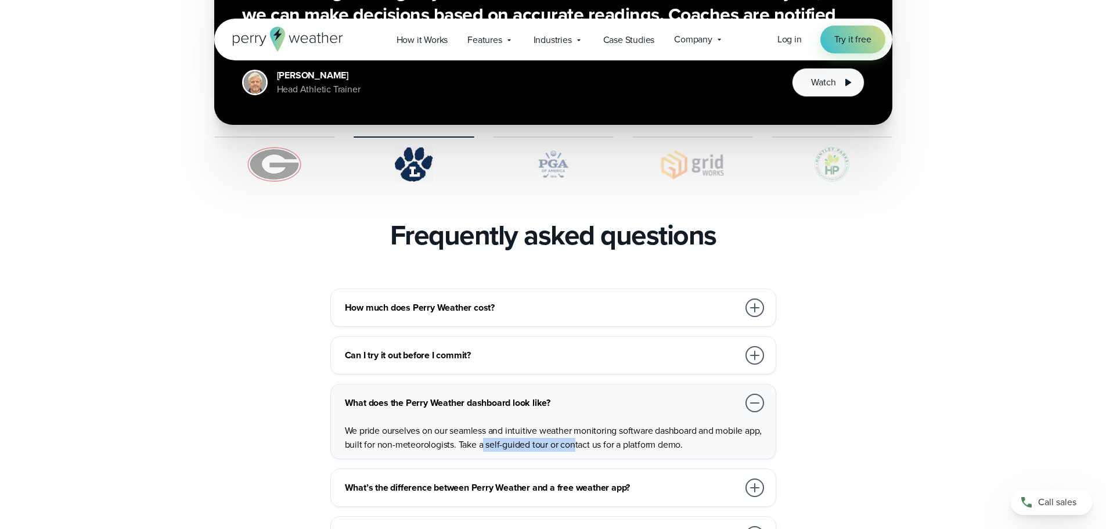
scroll to position [1683, 0]
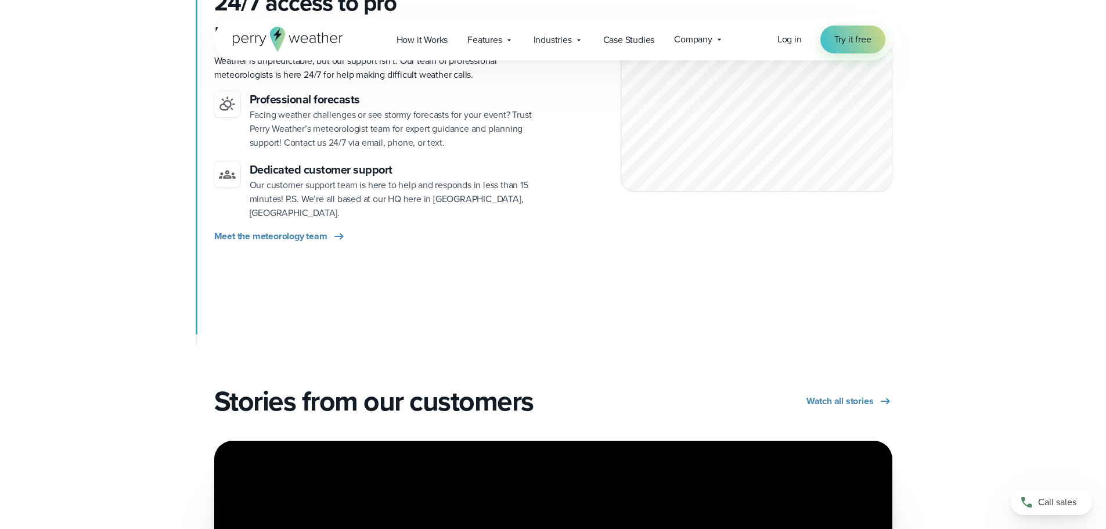
click at [371, 74] on div "24/7 access to pro meteorologists, call or text Weather is unpredictable, but o…" at bounding box center [379, 116] width 330 height 254
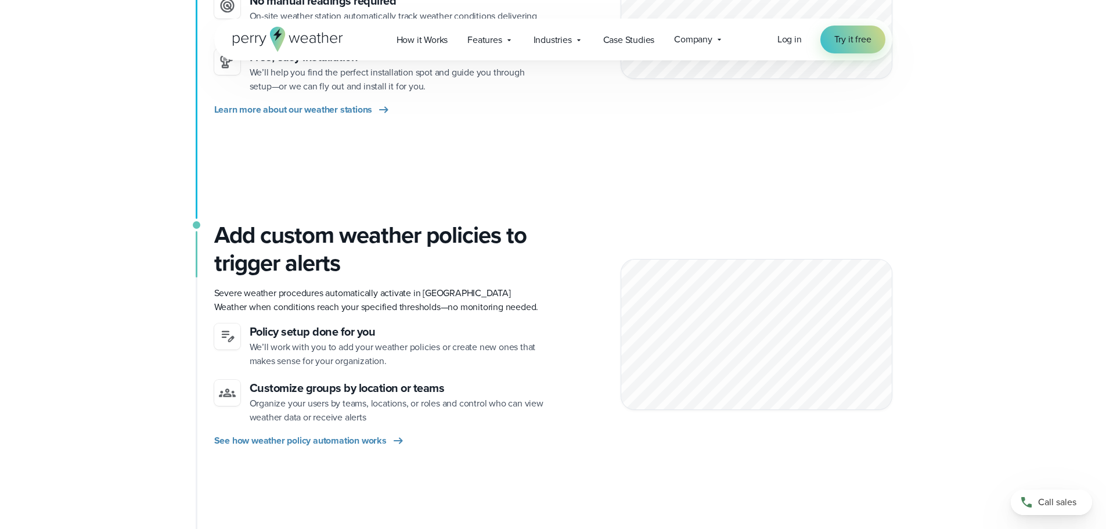
scroll to position [279, 0]
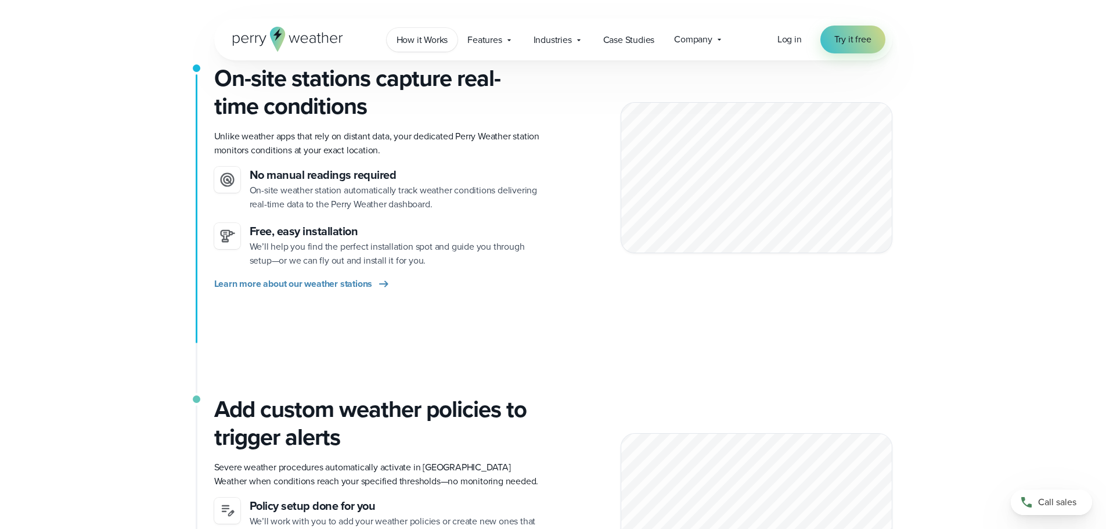
click at [439, 37] on span "How it Works" at bounding box center [422, 40] width 52 height 14
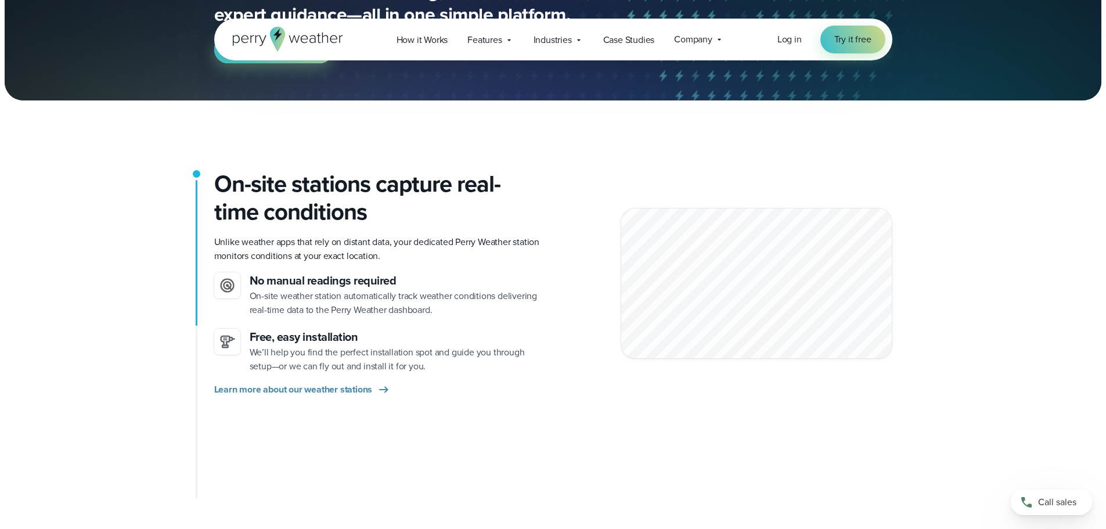
scroll to position [174, 0]
